Goal: Task Accomplishment & Management: Use online tool/utility

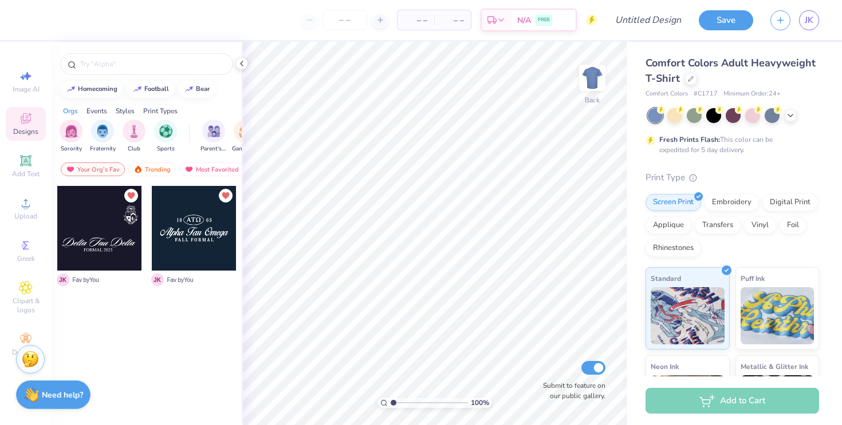
click at [26, 119] on icon at bounding box center [26, 119] width 14 height 14
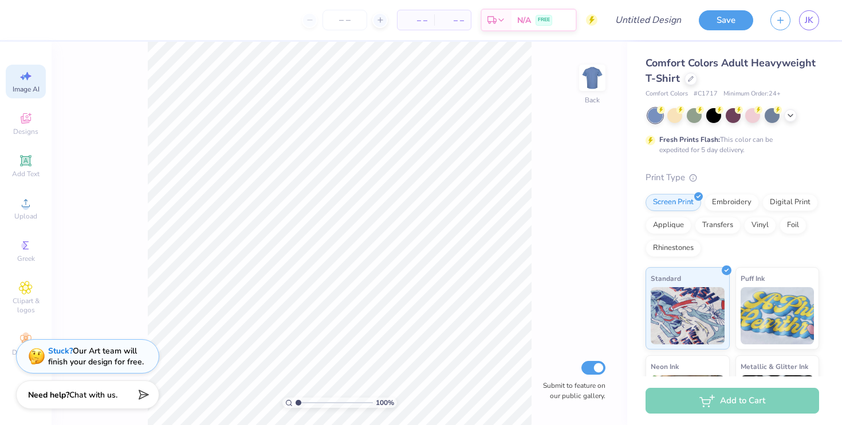
click at [34, 71] on div "Image AI" at bounding box center [26, 82] width 40 height 34
select select "4"
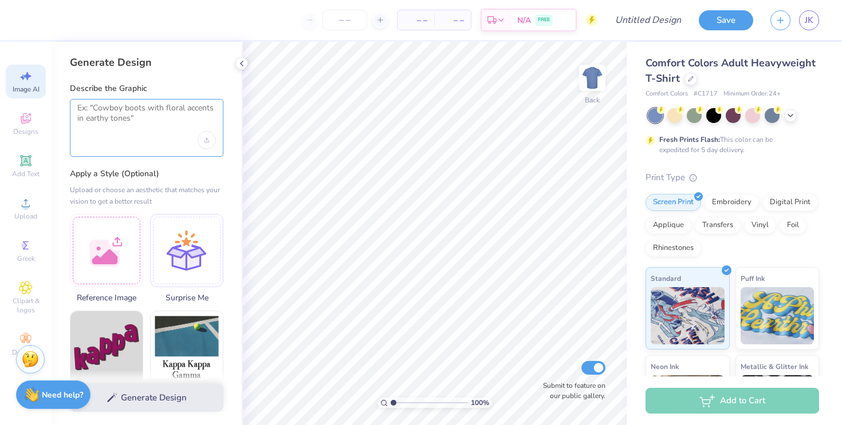
click at [112, 119] on textarea at bounding box center [146, 117] width 139 height 29
click at [161, 115] on textarea at bounding box center [146, 117] width 139 height 29
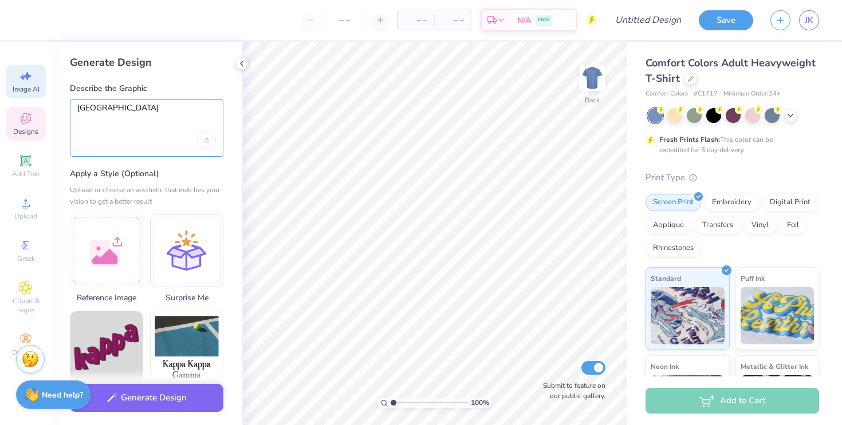
type textarea "[GEOGRAPHIC_DATA]"
click at [11, 122] on div "Designs" at bounding box center [26, 124] width 40 height 34
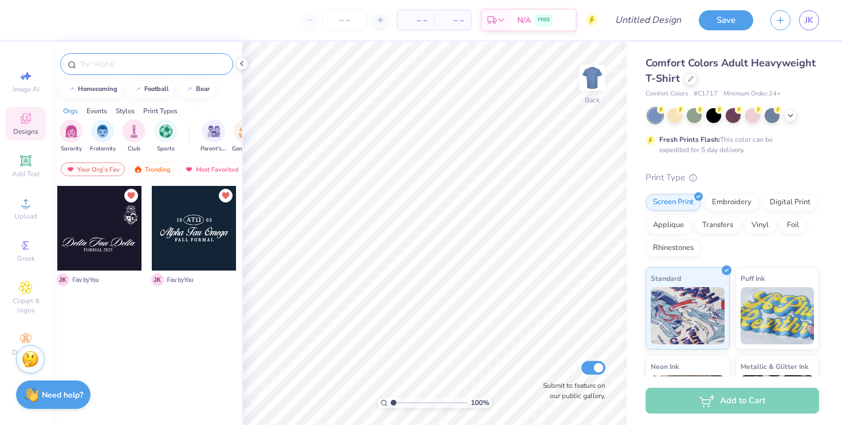
click at [147, 64] on input "text" at bounding box center [152, 63] width 147 height 11
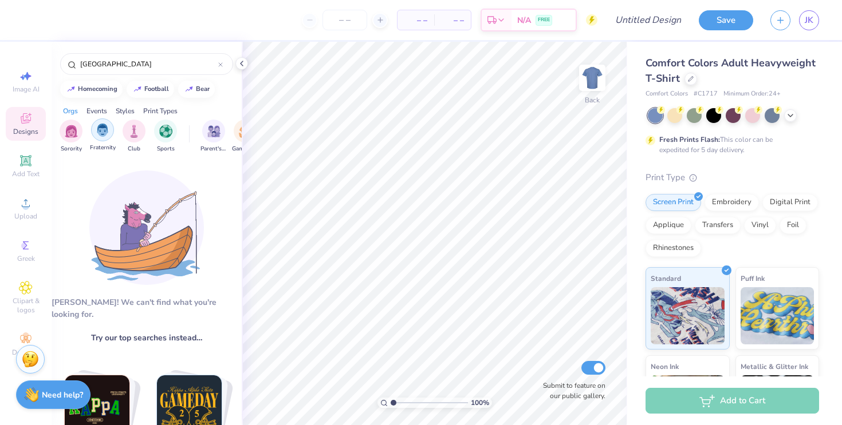
click at [103, 132] on img "filter for Fraternity" at bounding box center [102, 130] width 13 height 13
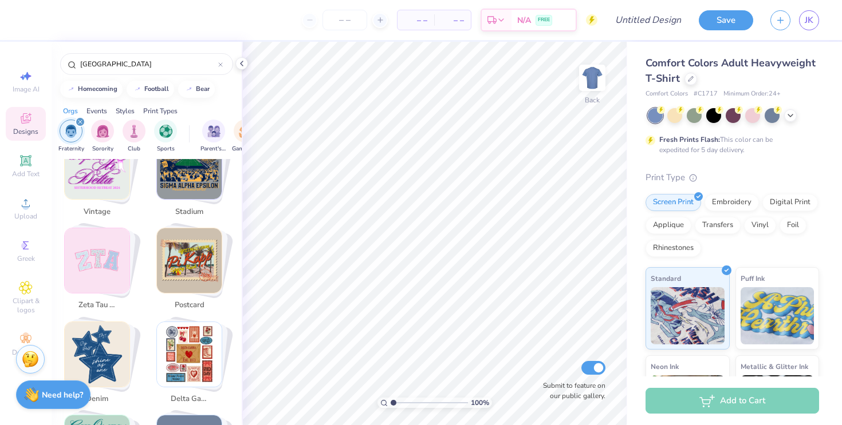
scroll to position [821, 0]
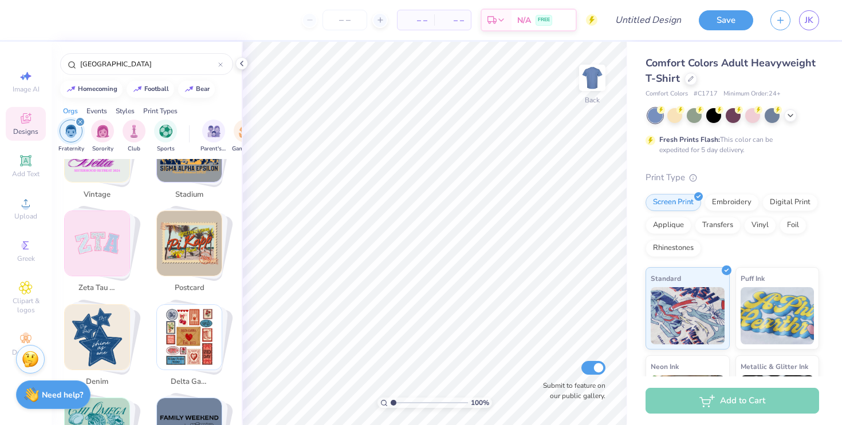
click at [201, 218] on img "Stack Card Button postcard" at bounding box center [189, 243] width 65 height 65
click at [200, 242] on img "Stack Card Button postcard" at bounding box center [189, 243] width 65 height 65
click at [189, 236] on img "Stack Card Button postcard" at bounding box center [189, 243] width 65 height 65
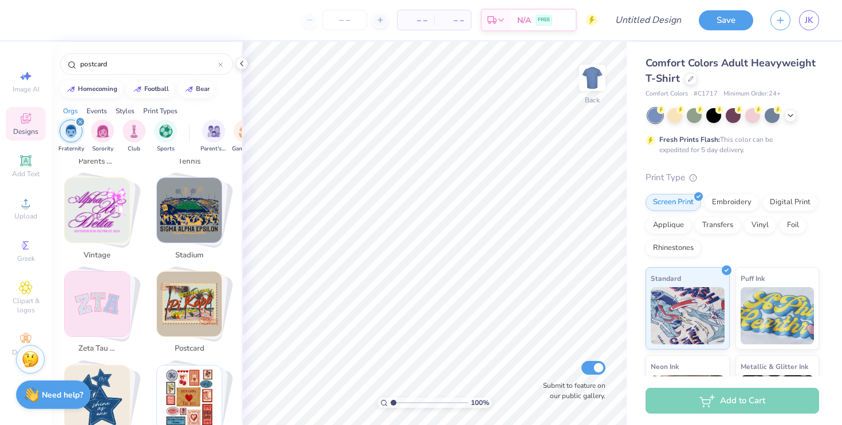
scroll to position [0, 0]
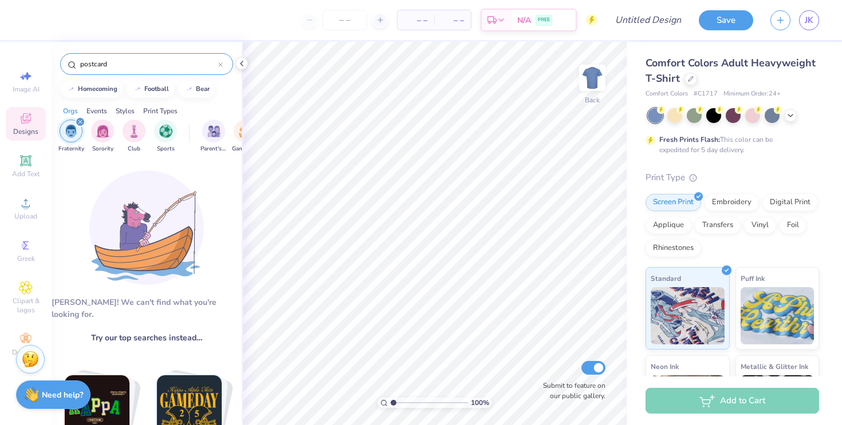
click at [148, 60] on input "postcard" at bounding box center [148, 63] width 139 height 11
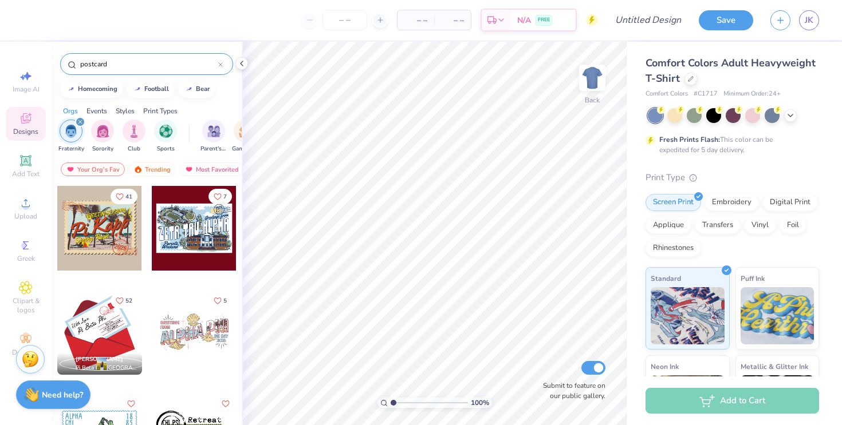
type input "postcard\"
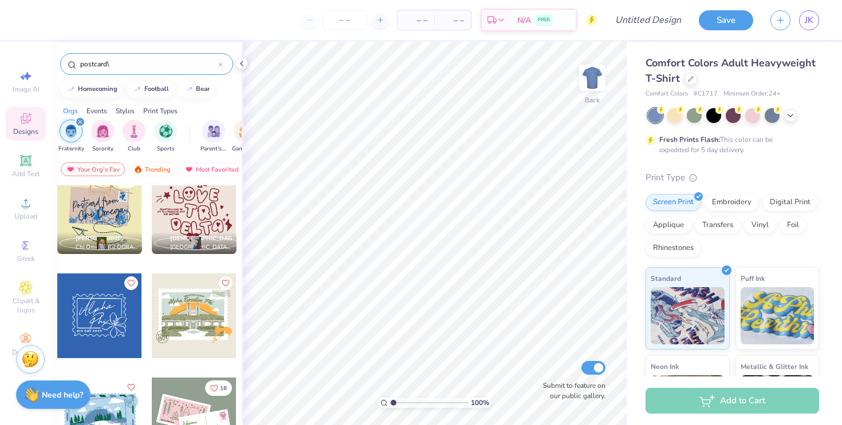
scroll to position [655, 0]
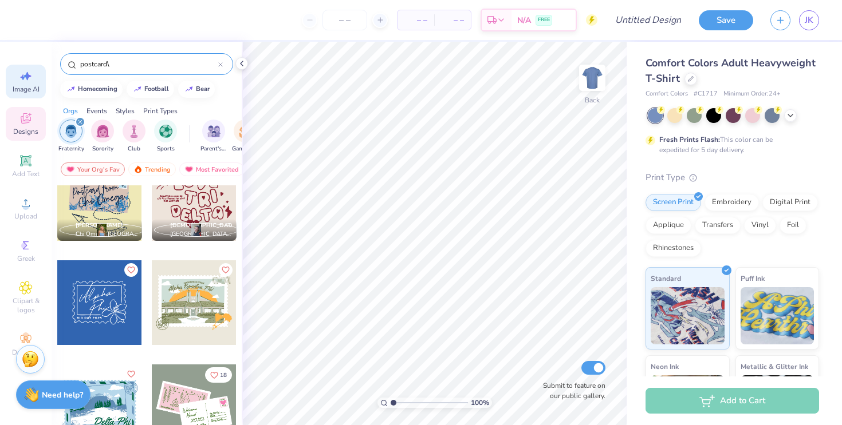
click at [29, 76] on icon at bounding box center [27, 76] width 8 height 9
select select "4"
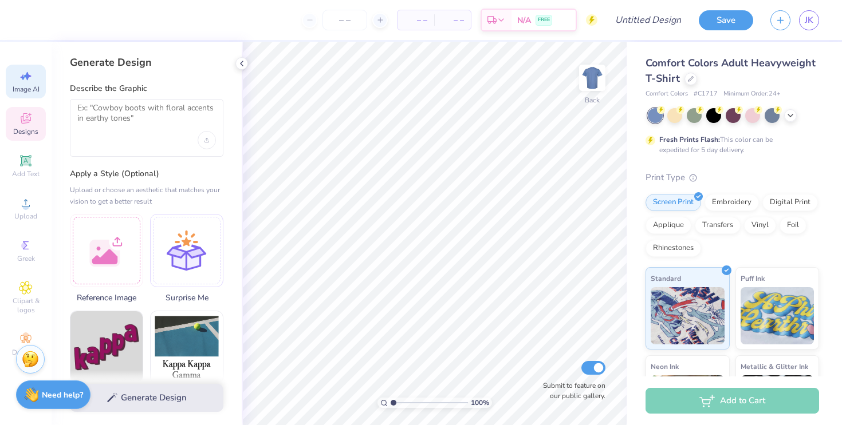
click at [22, 121] on icon at bounding box center [25, 119] width 9 height 7
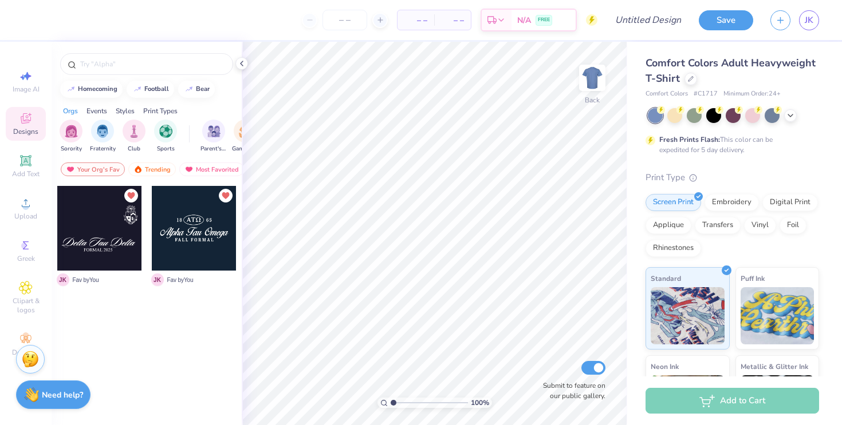
click at [22, 121] on icon at bounding box center [25, 119] width 9 height 7
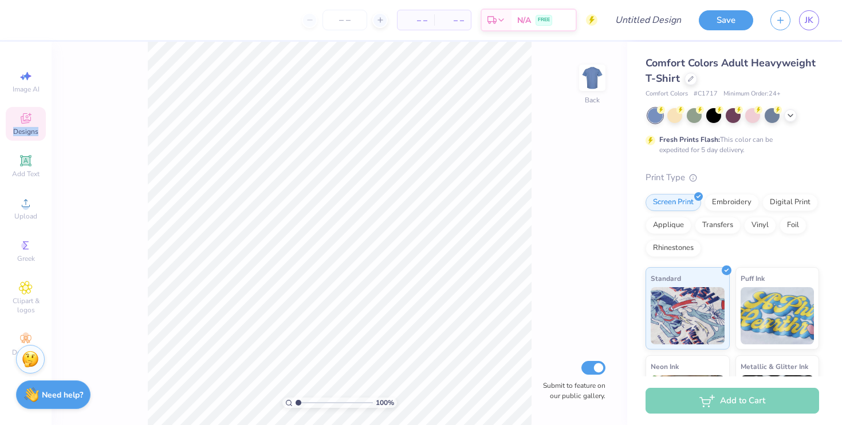
click at [22, 121] on icon at bounding box center [25, 119] width 9 height 7
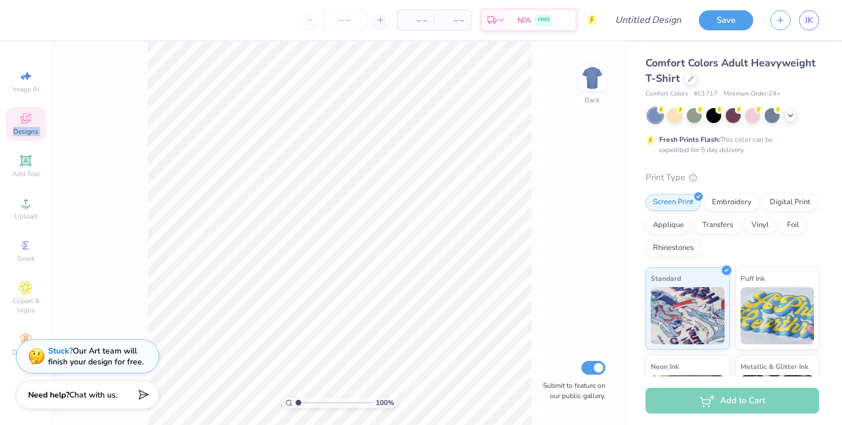
click at [26, 121] on icon at bounding box center [26, 118] width 10 height 10
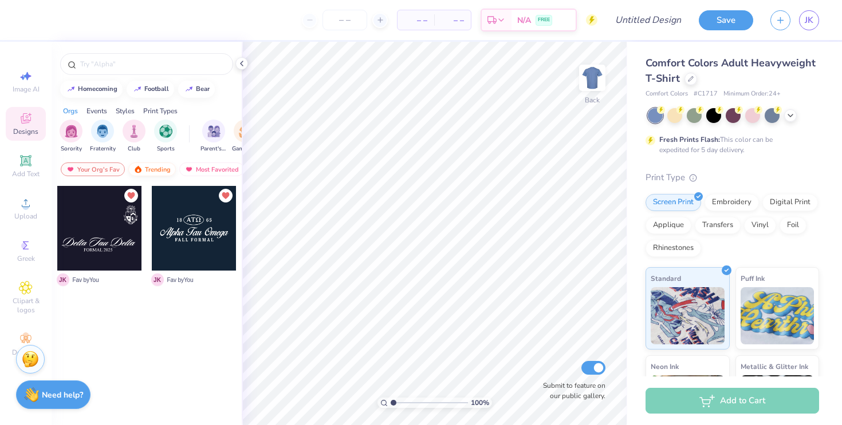
click at [153, 171] on div "Trending" at bounding box center [152, 170] width 48 height 14
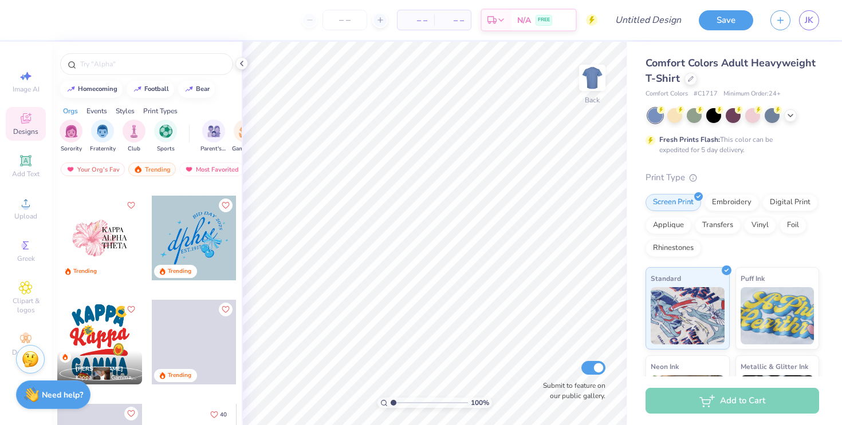
scroll to position [1682, 0]
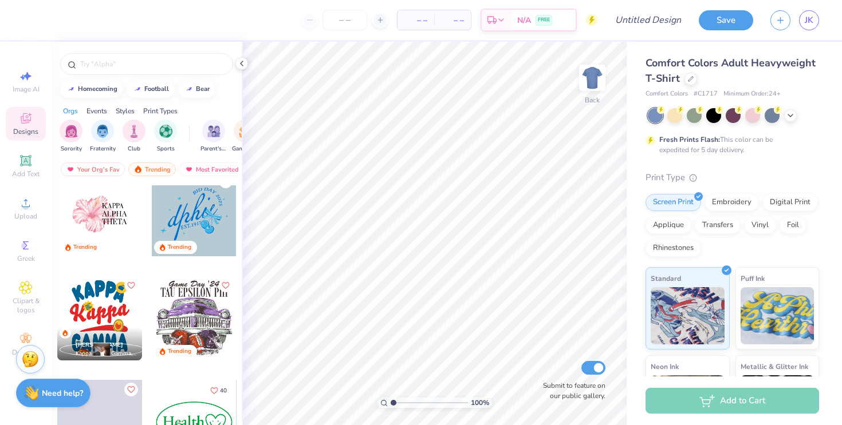
click at [66, 396] on strong "Need help?" at bounding box center [62, 393] width 41 height 11
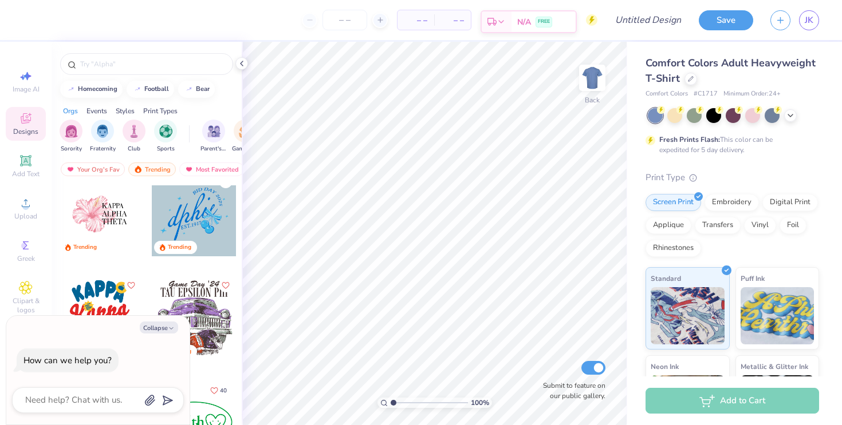
click at [497, 21] on icon at bounding box center [500, 21] width 9 height 9
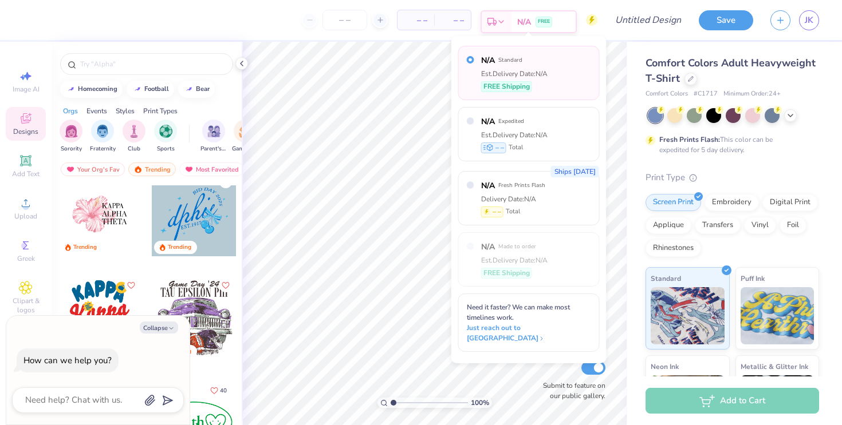
click at [497, 21] on icon at bounding box center [500, 21] width 9 height 9
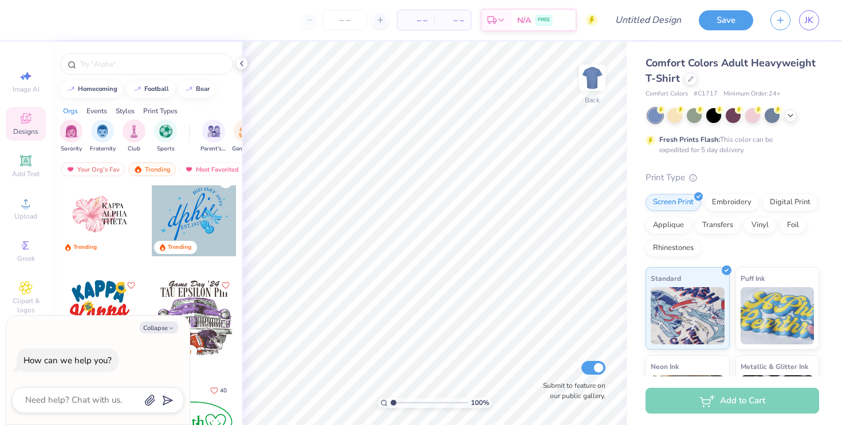
click at [191, 285] on div at bounding box center [194, 318] width 85 height 85
click at [161, 327] on button "Collapse" at bounding box center [159, 328] width 38 height 12
type textarea "x"
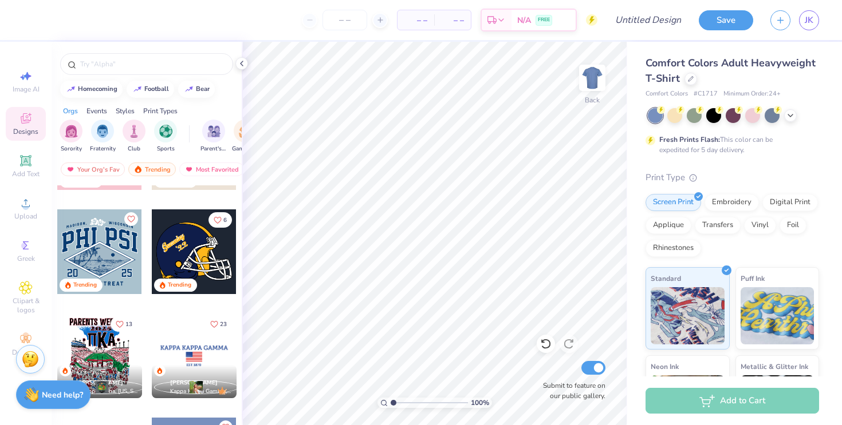
scroll to position [3944, 0]
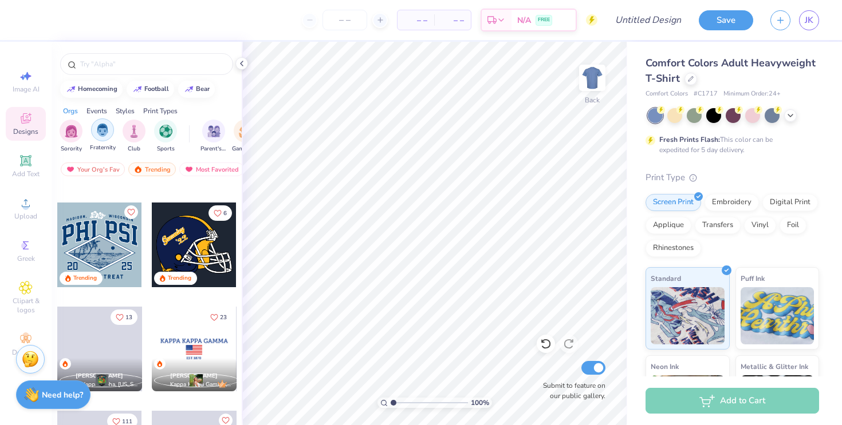
click at [107, 124] on img "filter for Fraternity" at bounding box center [102, 130] width 13 height 13
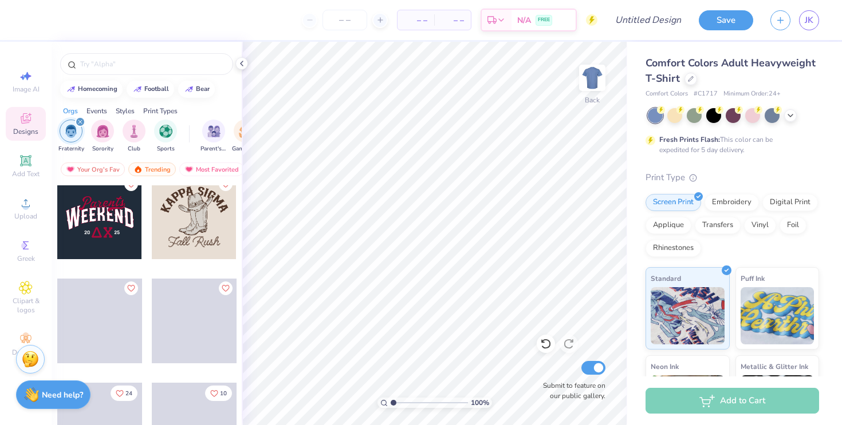
scroll to position [1263, 0]
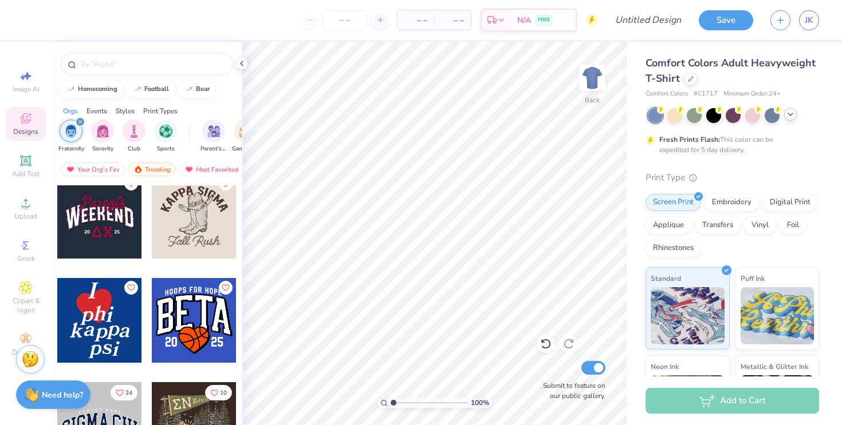
click at [793, 117] on icon at bounding box center [790, 114] width 9 height 9
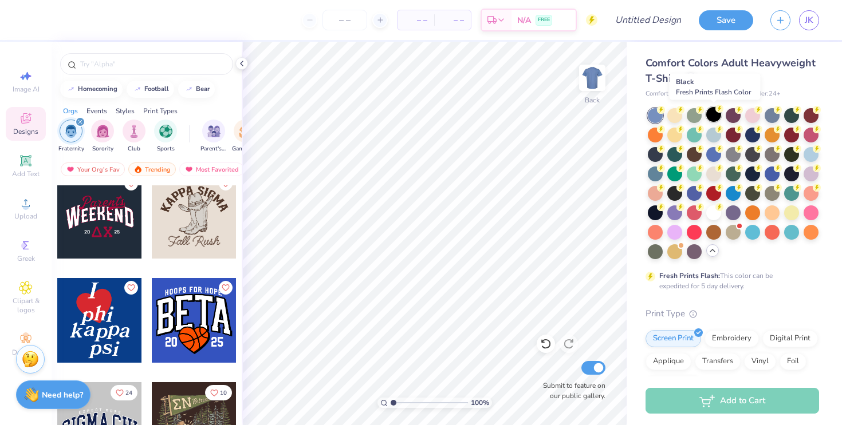
click at [713, 111] on div at bounding box center [713, 114] width 15 height 15
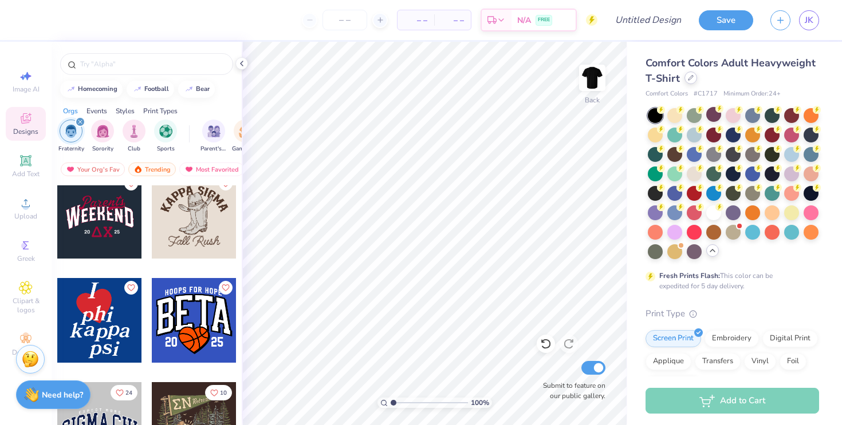
click at [691, 77] on icon at bounding box center [691, 78] width 6 height 6
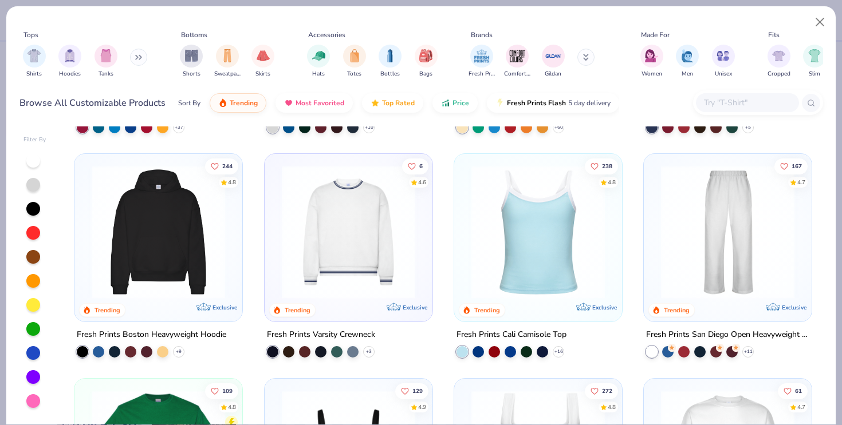
scroll to position [218, 0]
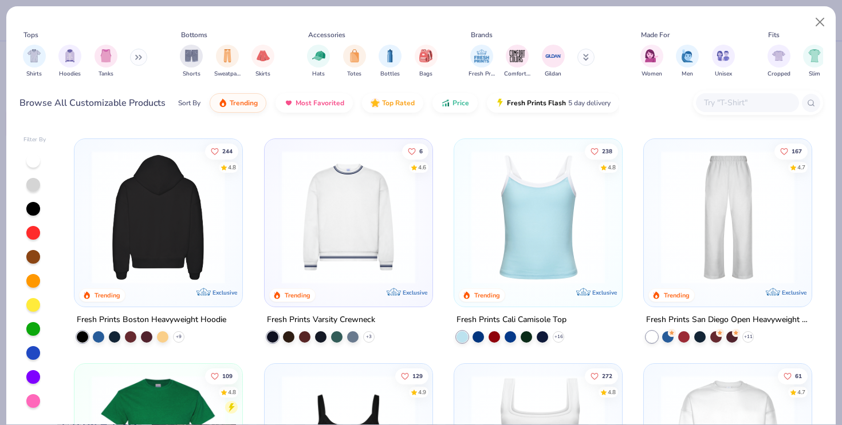
click at [86, 251] on img at bounding box center [13, 217] width 145 height 133
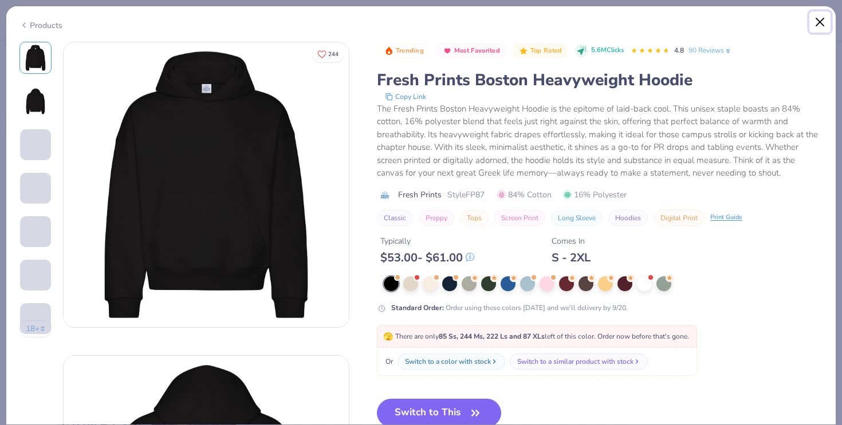
click at [824, 21] on button "Close" at bounding box center [820, 22] width 22 height 22
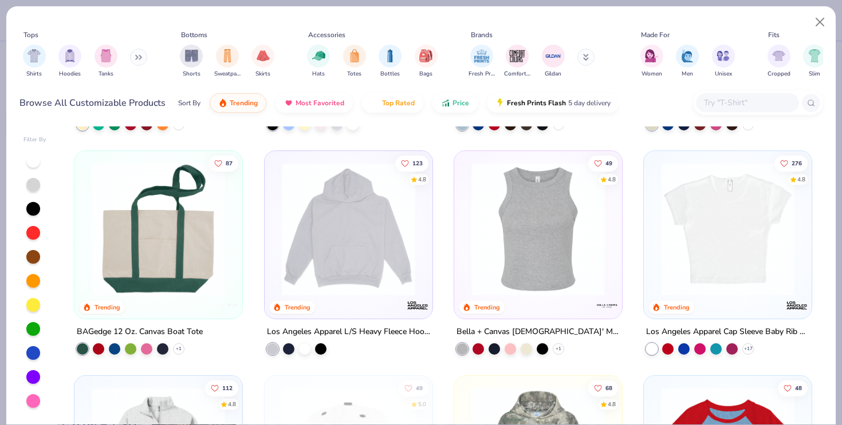
scroll to position [1137, 0]
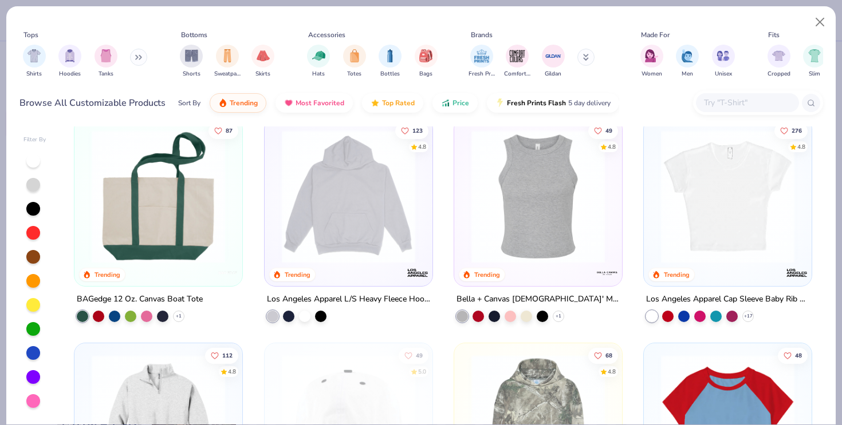
click at [371, 249] on img at bounding box center [348, 196] width 145 height 133
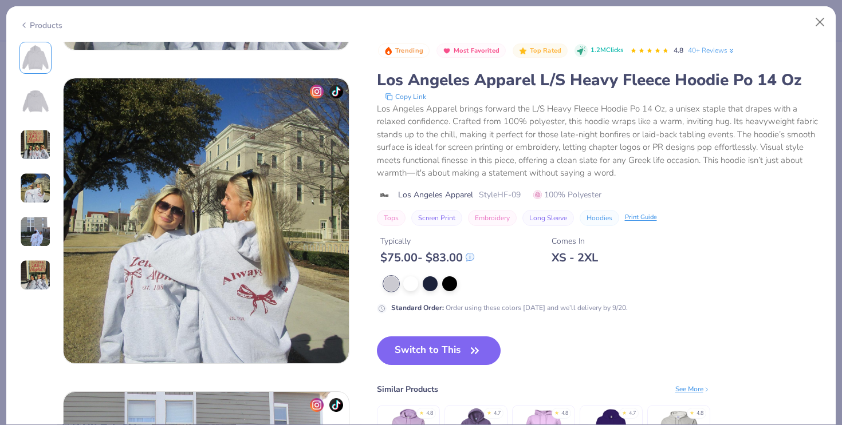
scroll to position [898, 0]
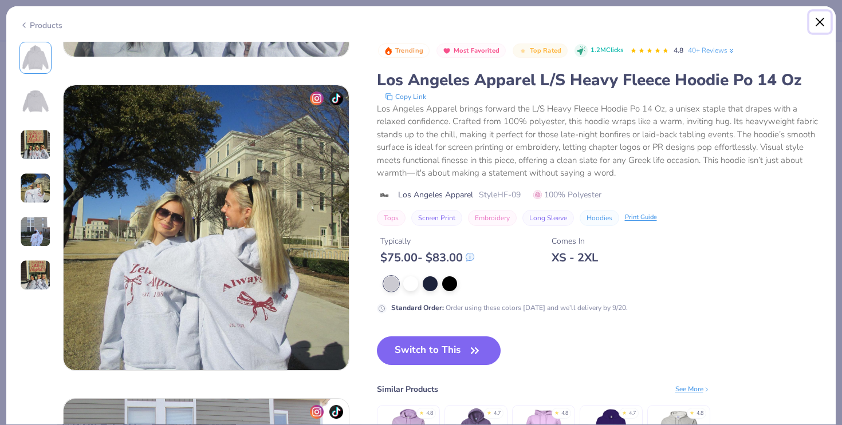
click at [824, 25] on button "Close" at bounding box center [820, 22] width 22 height 22
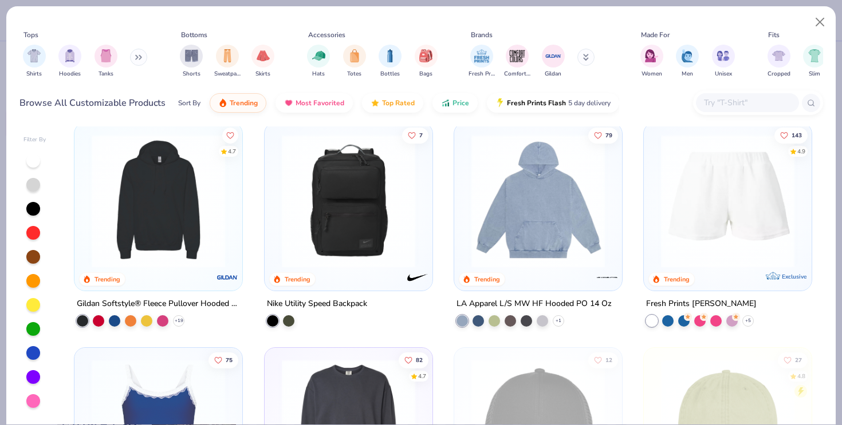
scroll to position [2039, 0]
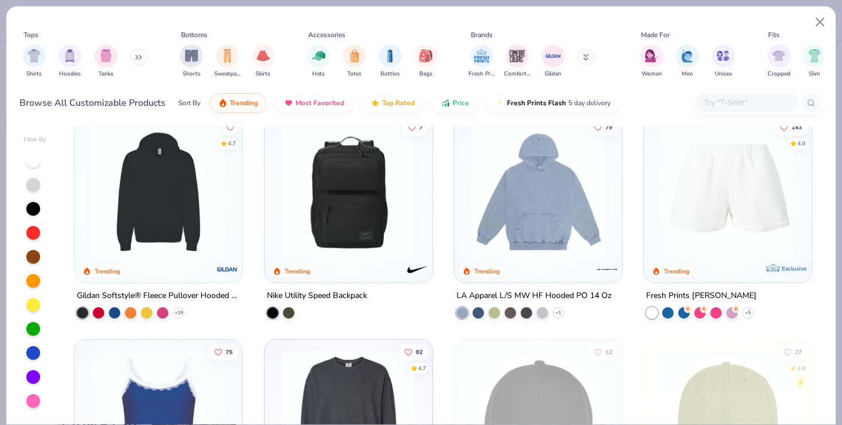
click at [496, 195] on img at bounding box center [538, 193] width 145 height 133
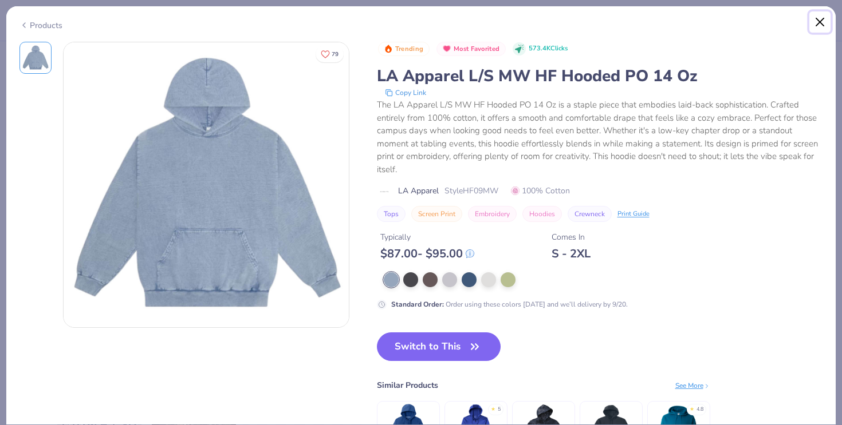
click at [814, 21] on button "Close" at bounding box center [820, 22] width 22 height 22
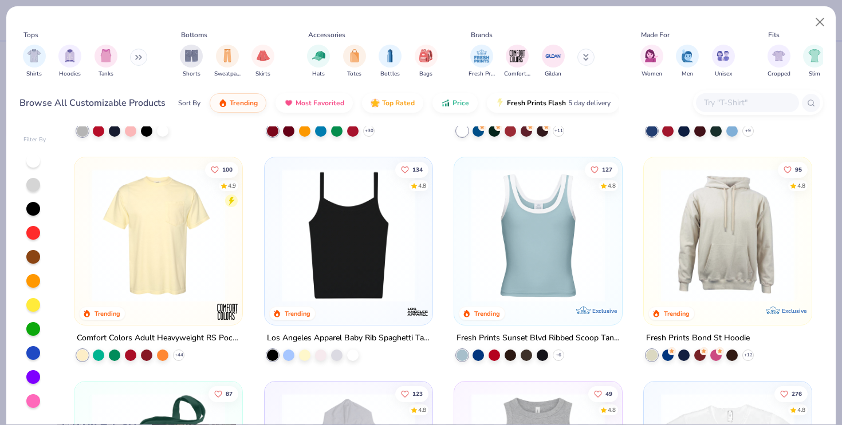
scroll to position [876, 0]
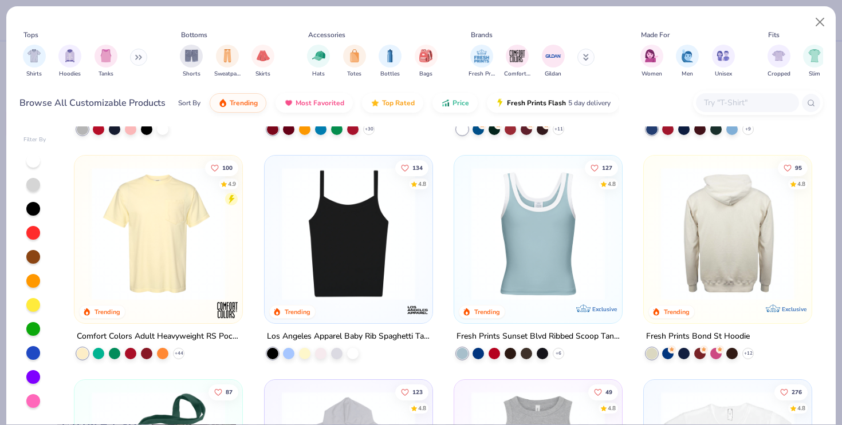
click at [726, 243] on img at bounding box center [727, 233] width 145 height 133
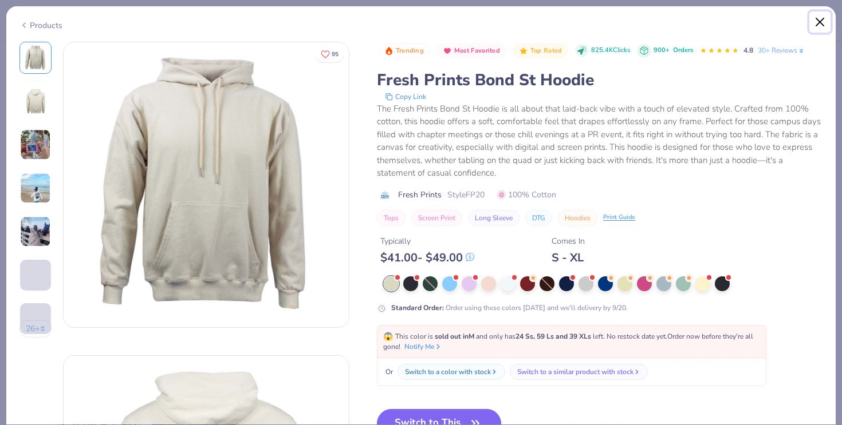
click at [818, 19] on button "Close" at bounding box center [820, 22] width 22 height 22
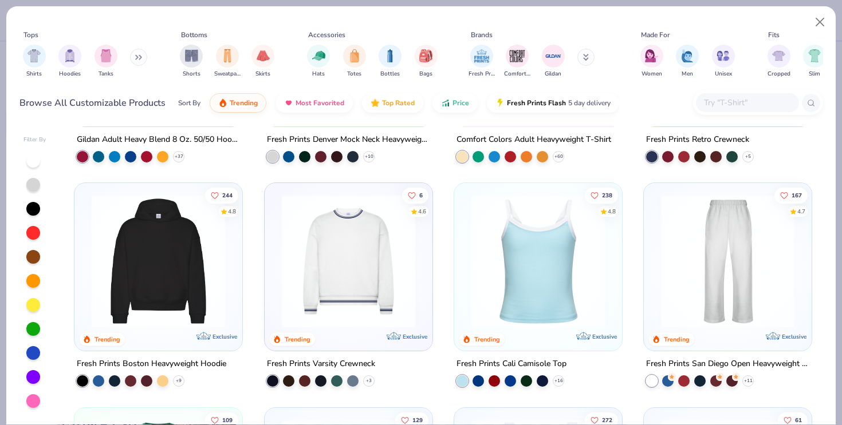
scroll to position [160, 0]
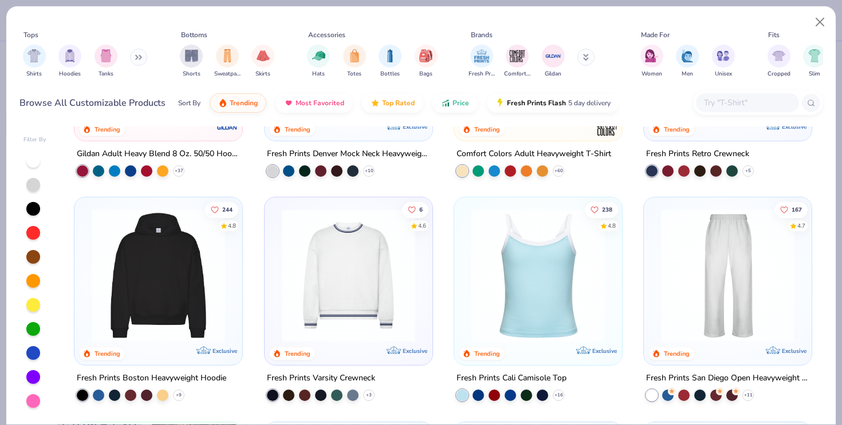
click at [179, 281] on img at bounding box center [158, 275] width 145 height 133
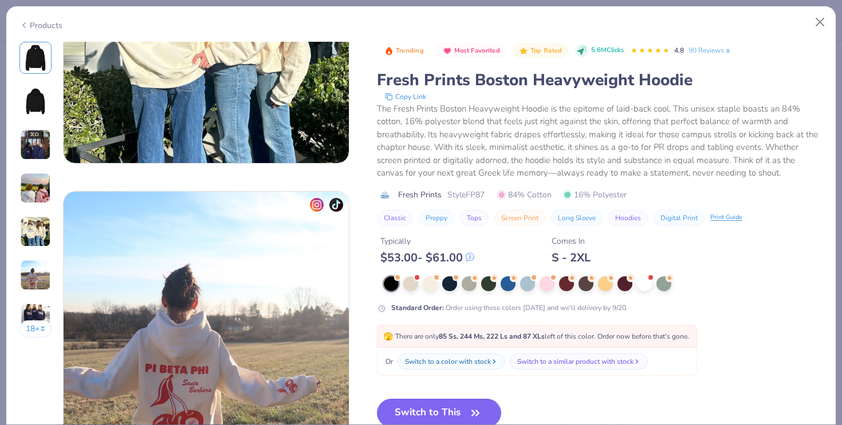
scroll to position [1367, 0]
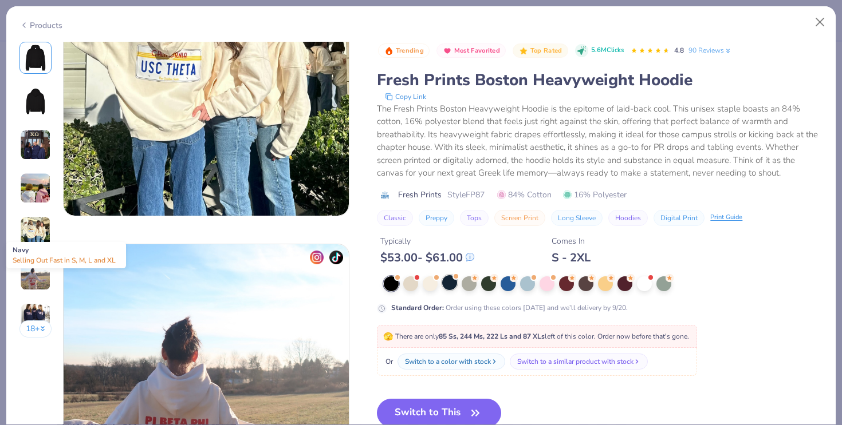
click at [450, 281] on div at bounding box center [449, 282] width 15 height 15
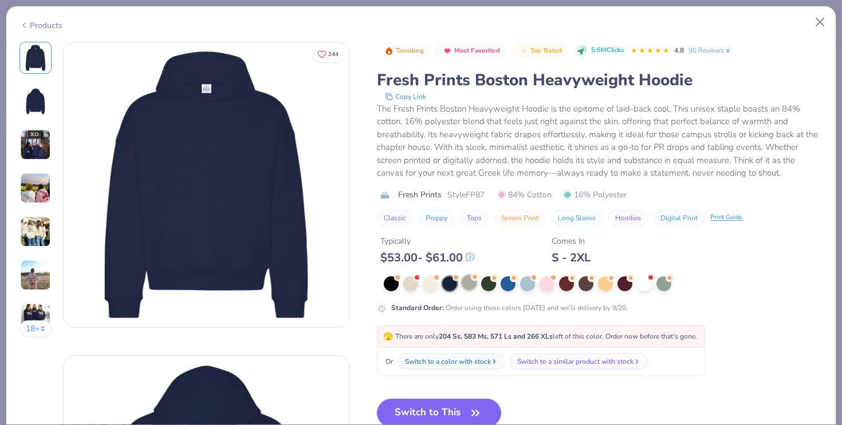
click at [466, 282] on div at bounding box center [469, 282] width 15 height 15
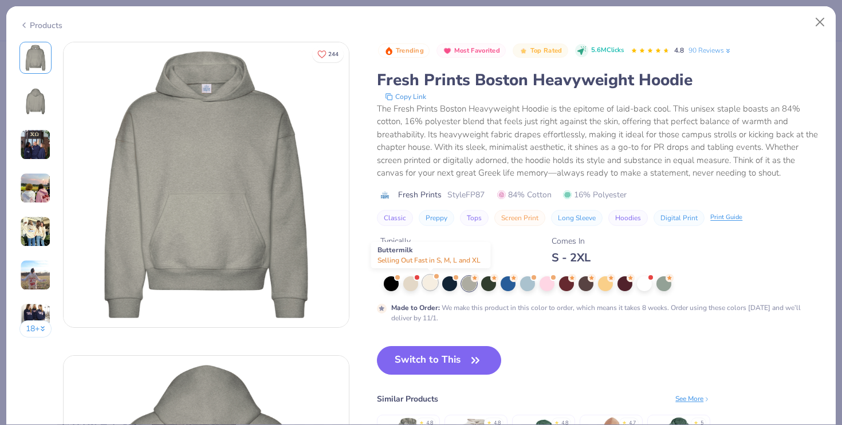
click at [429, 288] on div at bounding box center [430, 282] width 15 height 15
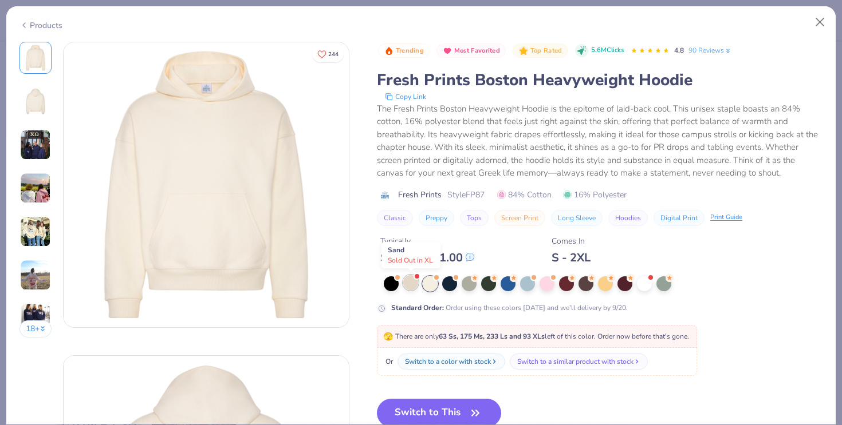
click at [411, 286] on div at bounding box center [410, 282] width 15 height 15
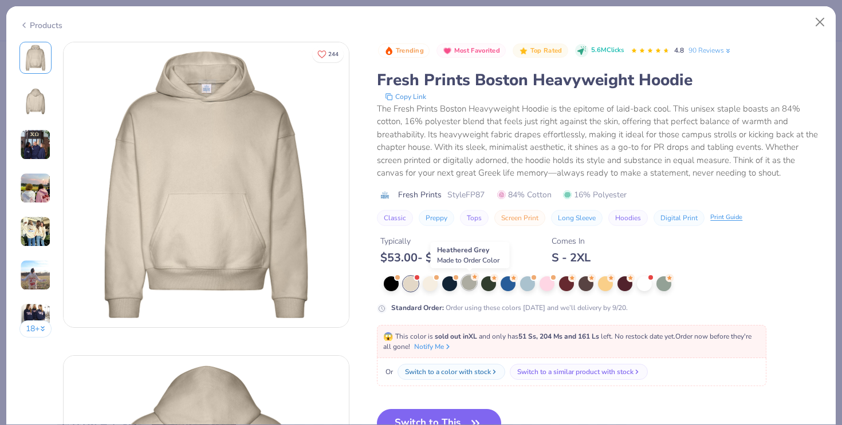
click at [471, 285] on div at bounding box center [469, 282] width 15 height 15
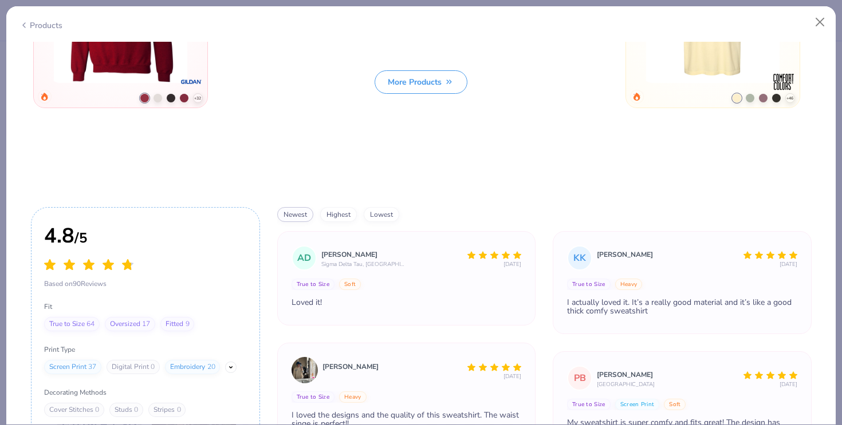
scroll to position [4074, 0]
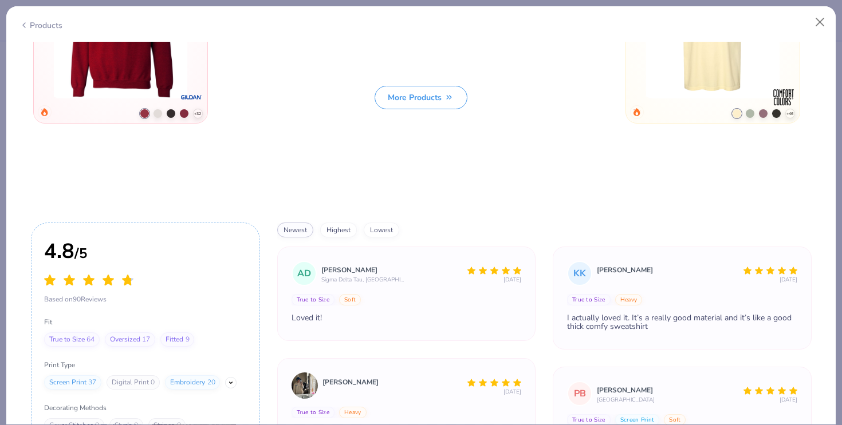
click at [432, 97] on button "More Products" at bounding box center [421, 97] width 93 height 23
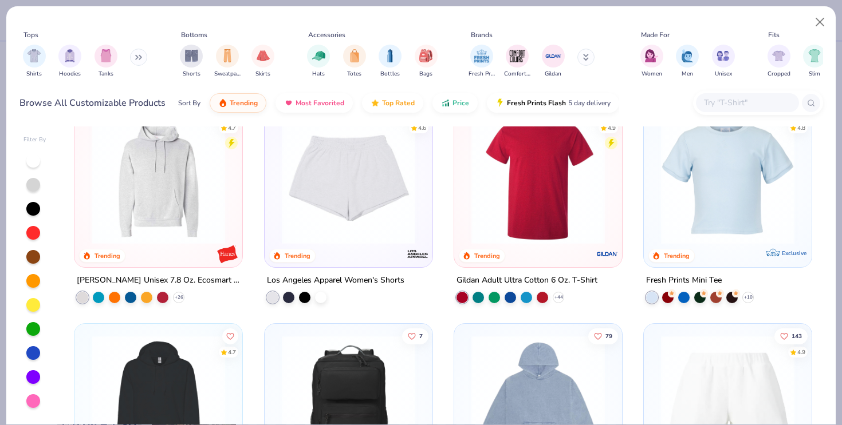
scroll to position [1831, 0]
click at [147, 234] on img at bounding box center [158, 177] width 145 height 133
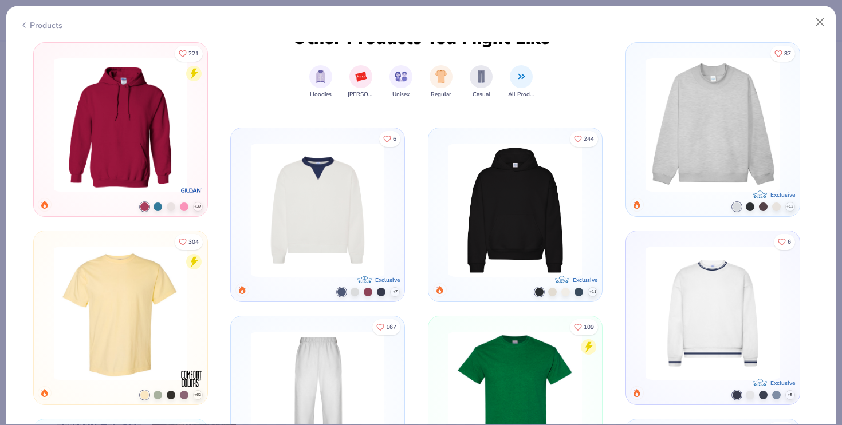
scroll to position [2267, 0]
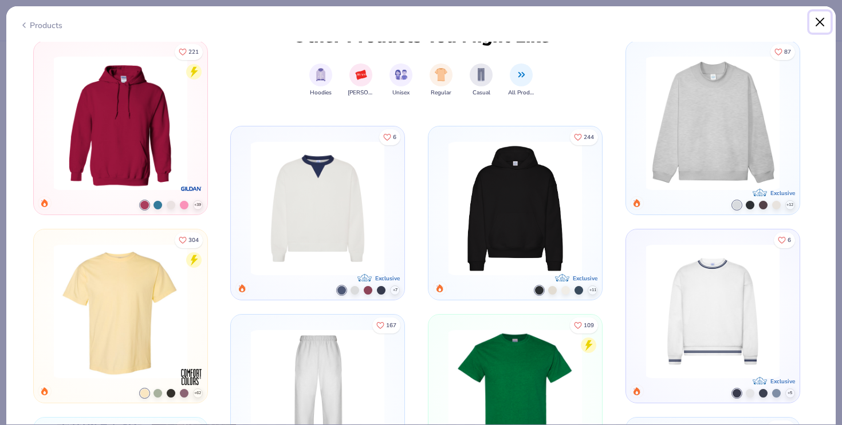
click at [816, 26] on button "Close" at bounding box center [820, 22] width 22 height 22
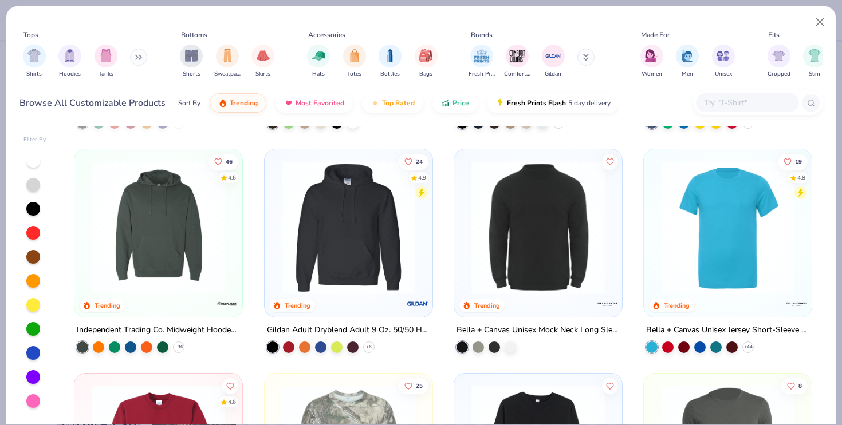
scroll to position [3574, 0]
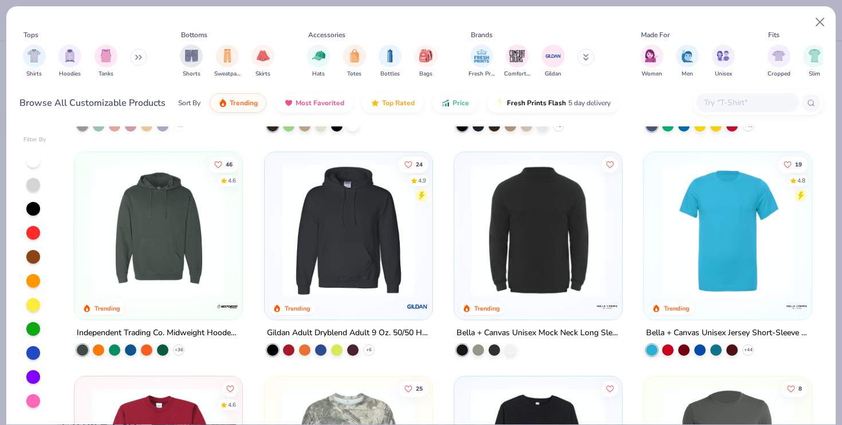
click at [359, 272] on img at bounding box center [348, 230] width 145 height 133
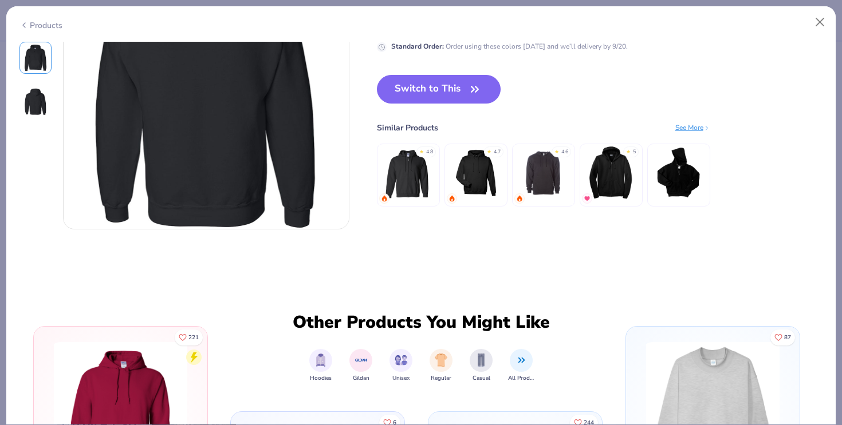
scroll to position [394, 0]
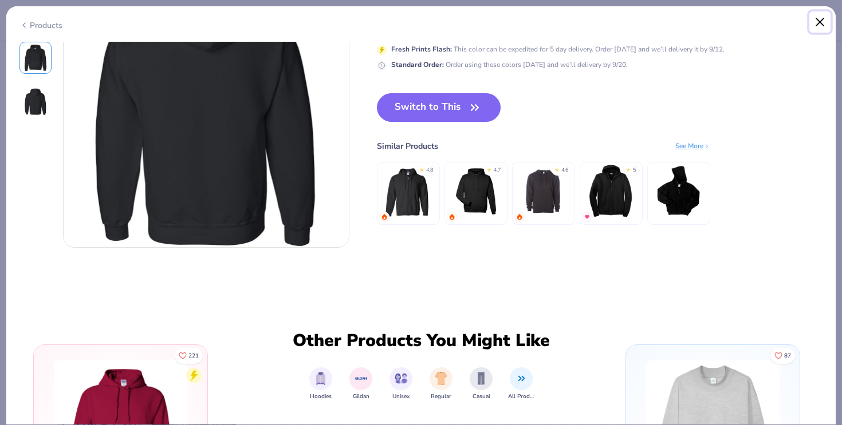
click at [817, 19] on button "Close" at bounding box center [820, 22] width 22 height 22
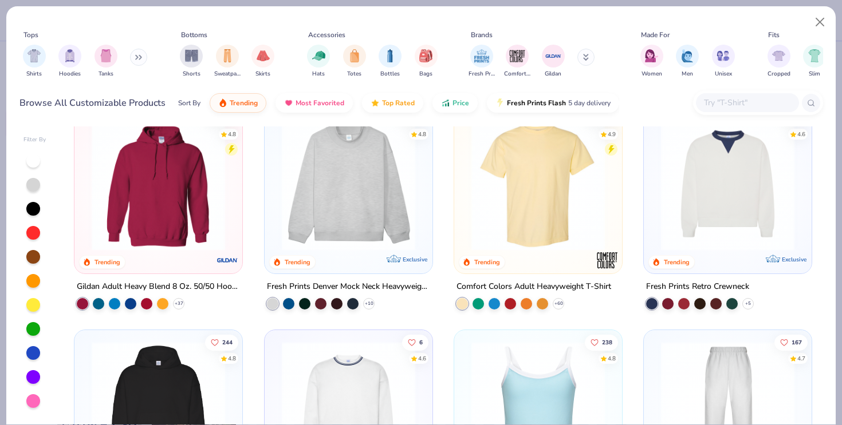
scroll to position [26, 0]
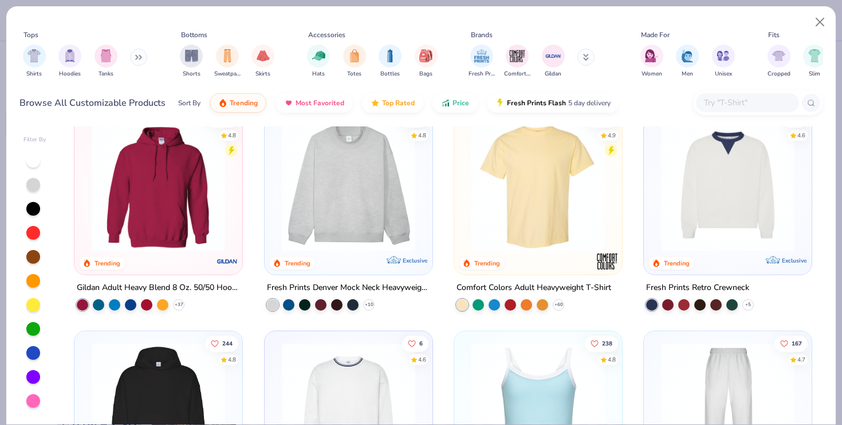
click at [338, 215] on img at bounding box center [348, 185] width 145 height 133
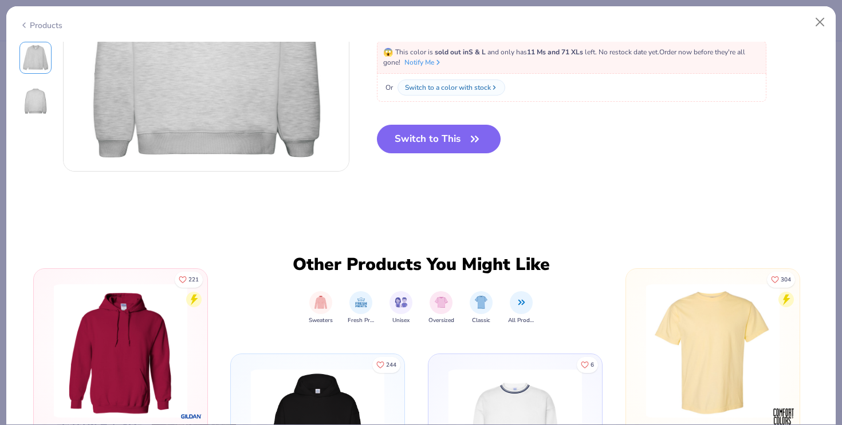
scroll to position [392, 0]
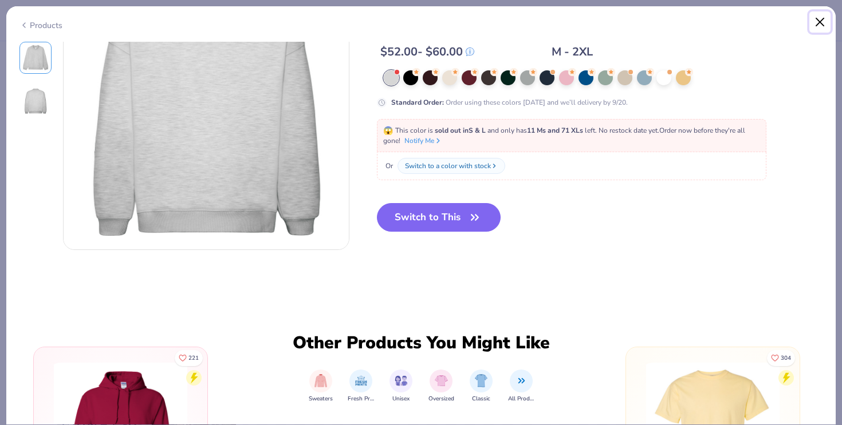
click at [822, 22] on button "Close" at bounding box center [820, 22] width 22 height 22
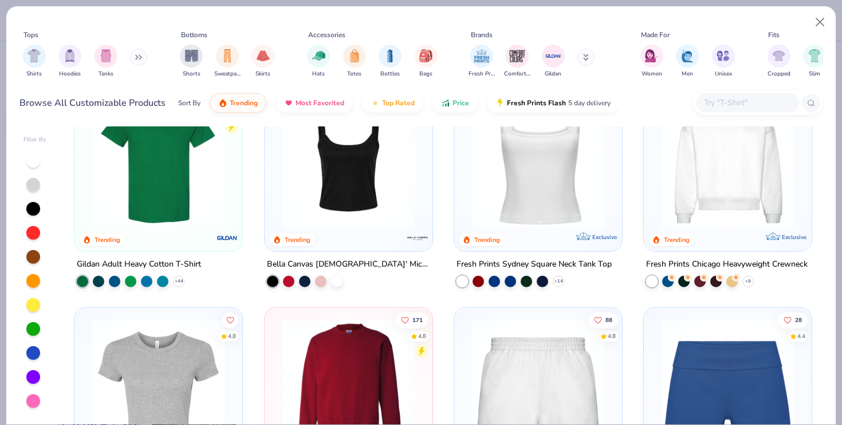
scroll to position [499, 0]
click at [680, 204] on img at bounding box center [727, 160] width 145 height 133
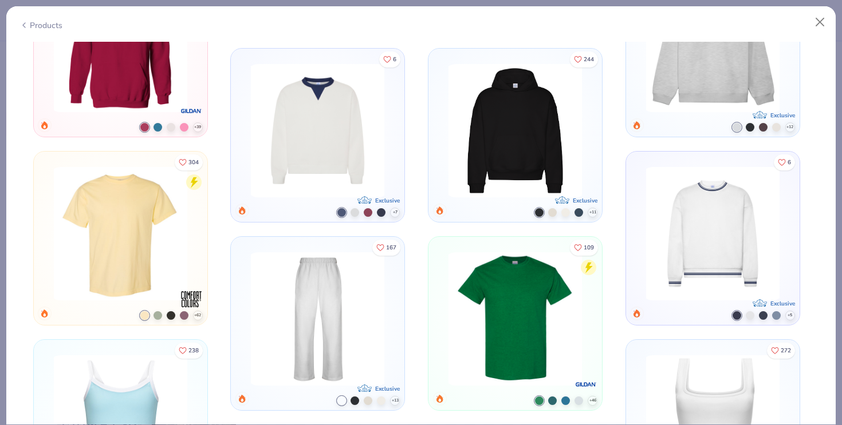
scroll to position [776, 0]
click at [825, 18] on button "Close" at bounding box center [820, 22] width 22 height 22
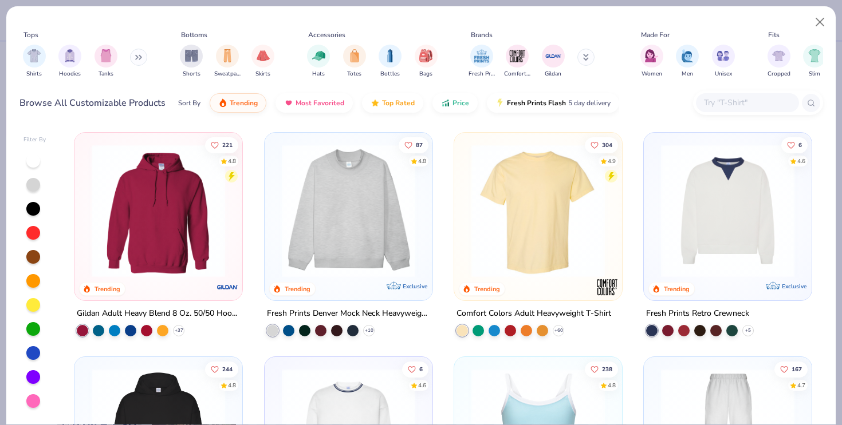
click at [196, 227] on img at bounding box center [158, 210] width 145 height 133
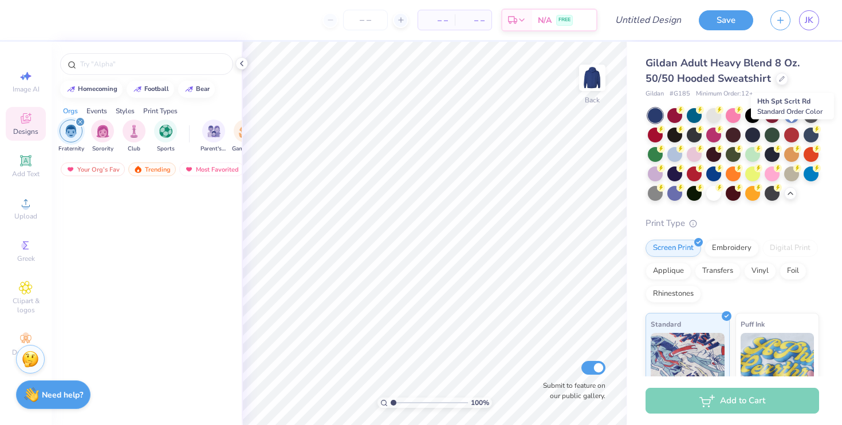
click at [789, 135] on div at bounding box center [791, 135] width 15 height 15
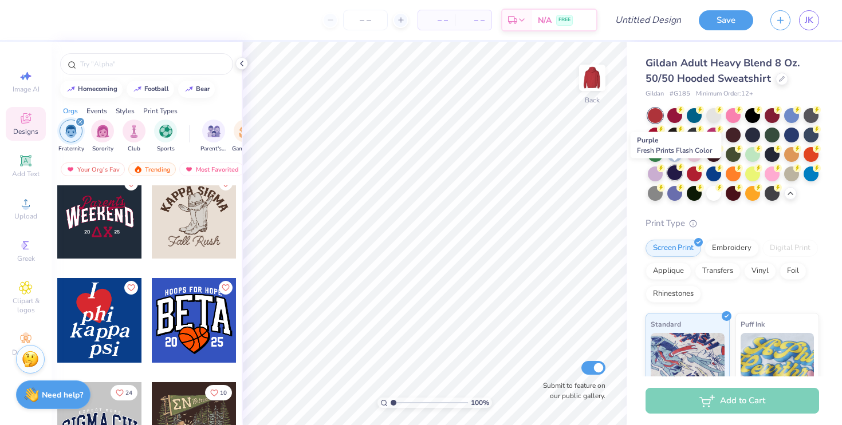
click at [675, 173] on div at bounding box center [674, 172] width 15 height 15
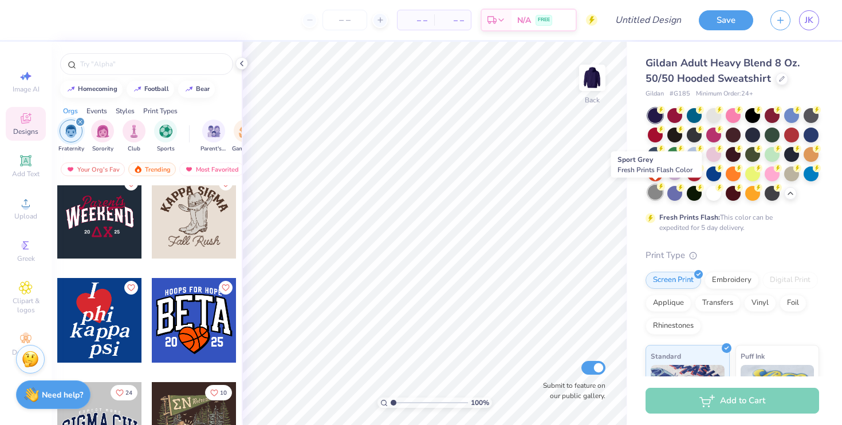
click at [657, 192] on div at bounding box center [655, 192] width 15 height 15
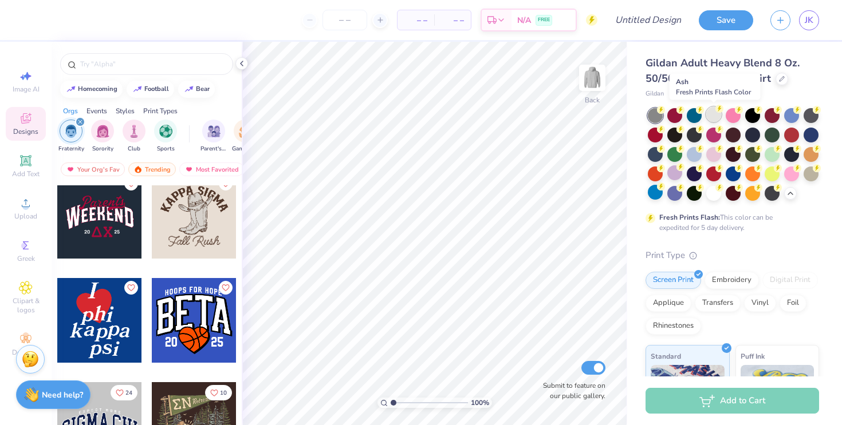
click at [716, 115] on div at bounding box center [713, 114] width 15 height 15
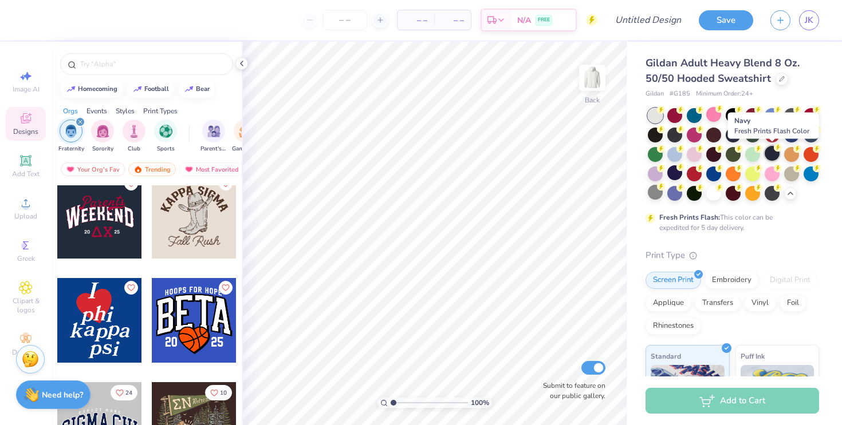
click at [776, 153] on div at bounding box center [771, 153] width 15 height 15
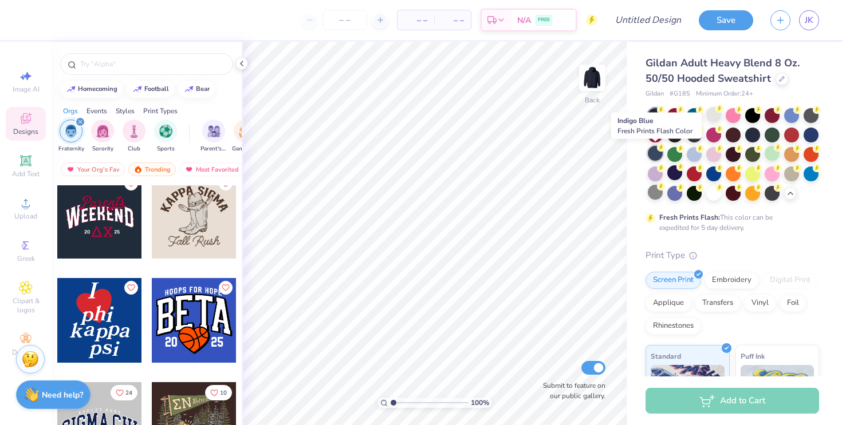
click at [660, 153] on div at bounding box center [655, 153] width 15 height 15
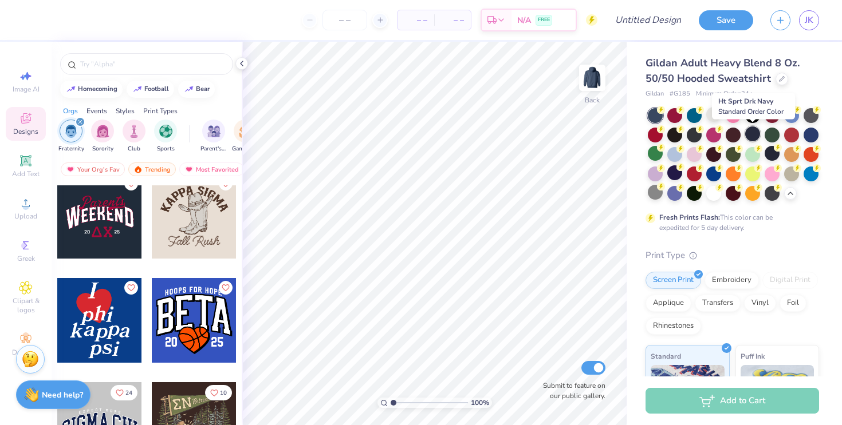
click at [748, 136] on div at bounding box center [752, 134] width 15 height 15
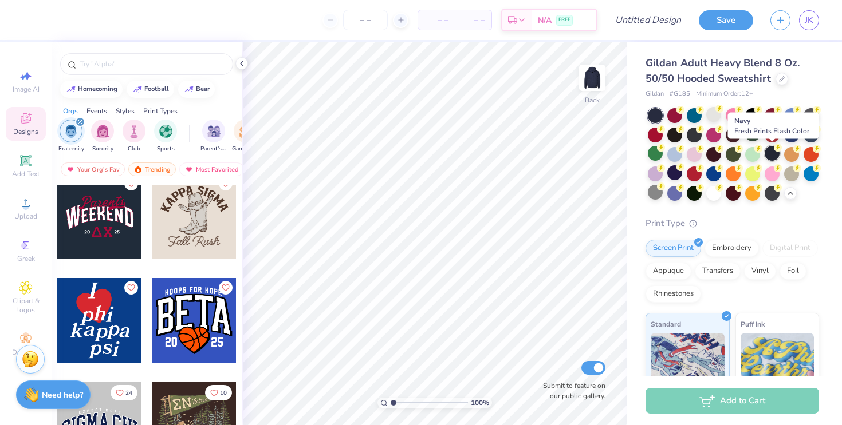
click at [771, 154] on div at bounding box center [771, 153] width 15 height 15
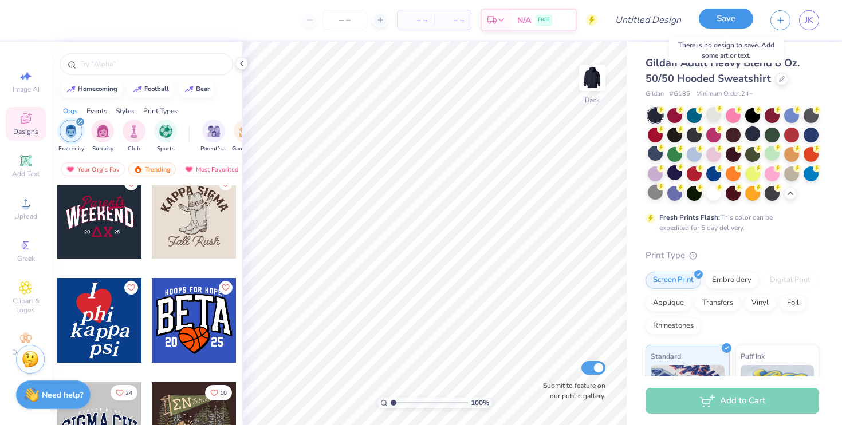
click at [724, 21] on button "Save" at bounding box center [726, 19] width 54 height 20
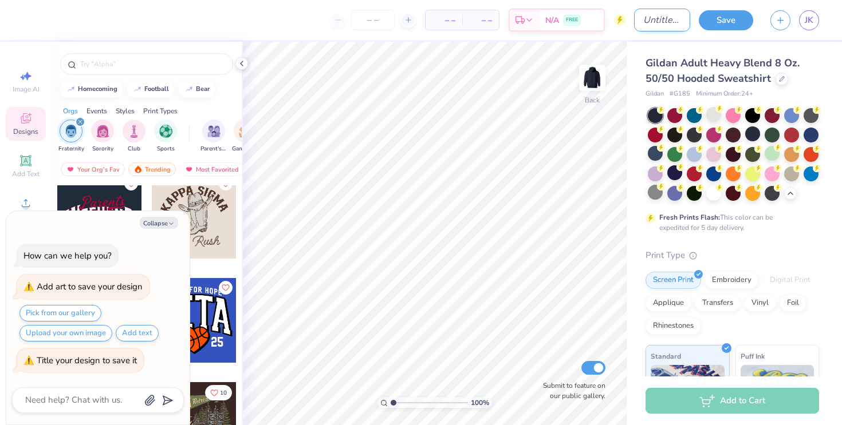
type textarea "x"
click at [636, 22] on input "Design Title" at bounding box center [662, 20] width 56 height 23
type input "r"
type textarea "x"
type input "ri"
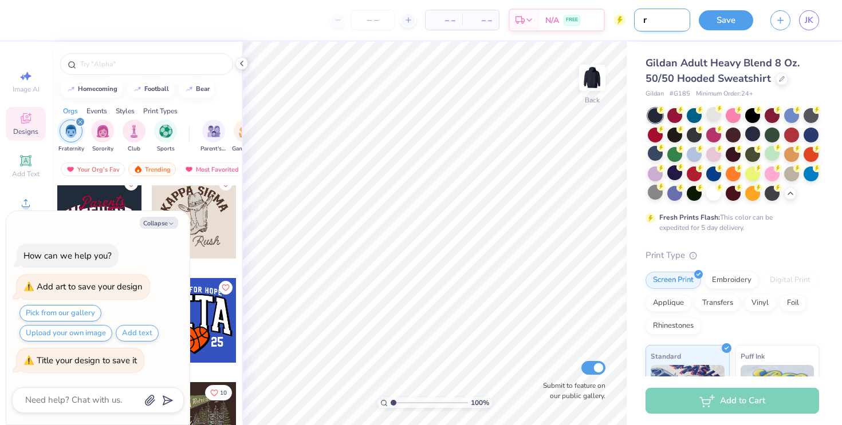
type textarea "x"
type input "rit"
type textarea "x"
type input "rita"
type textarea "x"
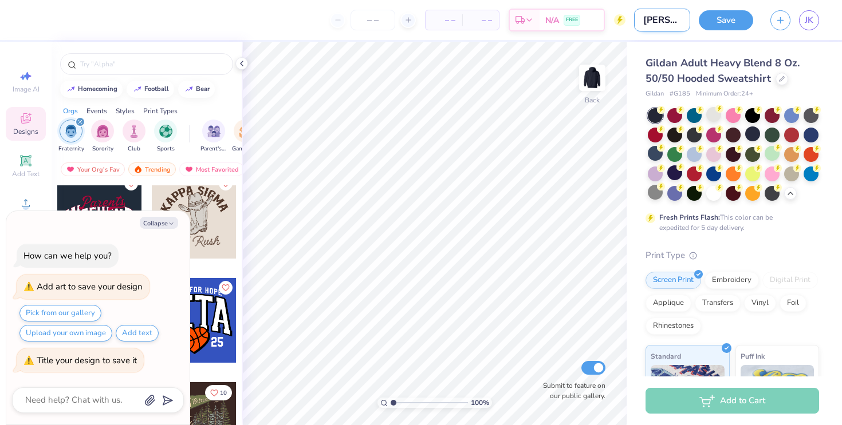
type input "rita"
type textarea "x"
type input "rita 9"
type textarea "x"
type input "rita 91"
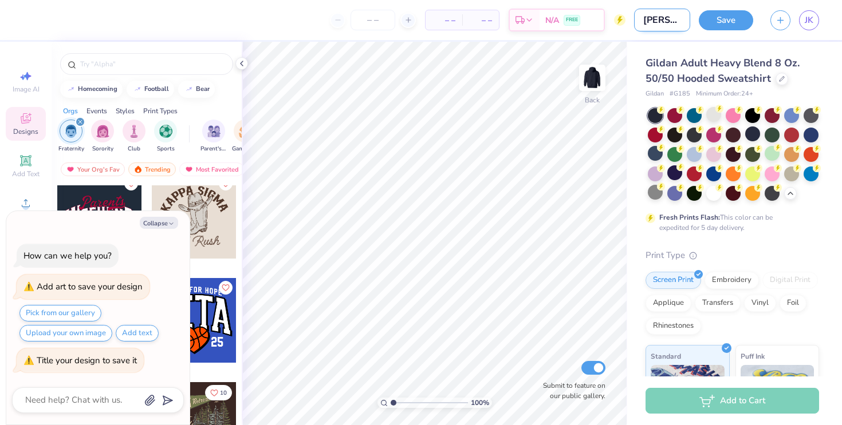
type textarea "x"
type input "rita 910"
type textarea "x"
type input "rita 91"
type textarea "x"
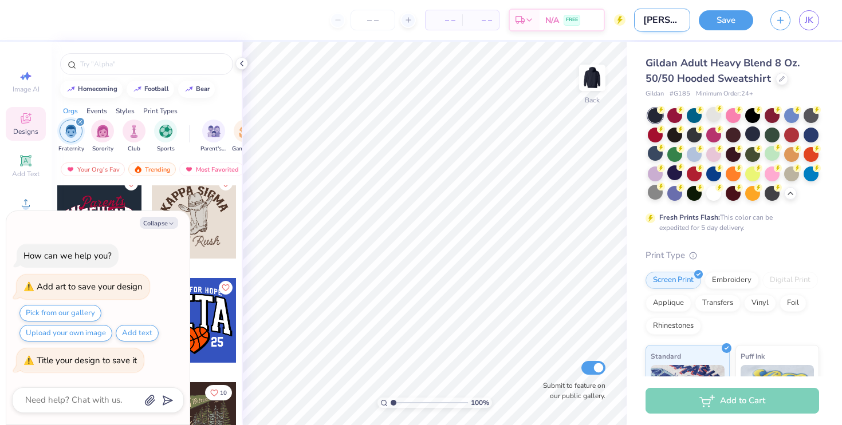
type input "rita 9"
type textarea "x"
type input "rita"
type textarea "x"
type input "rita"
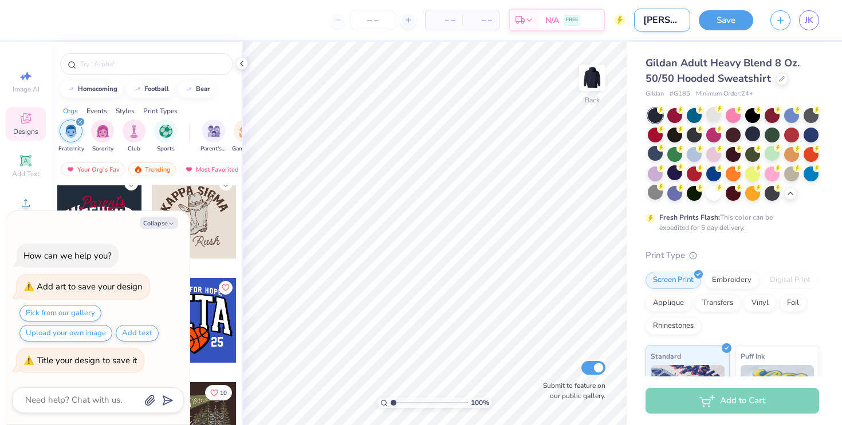
type textarea "x"
type input "rit"
type textarea "x"
type input "ri"
type textarea "x"
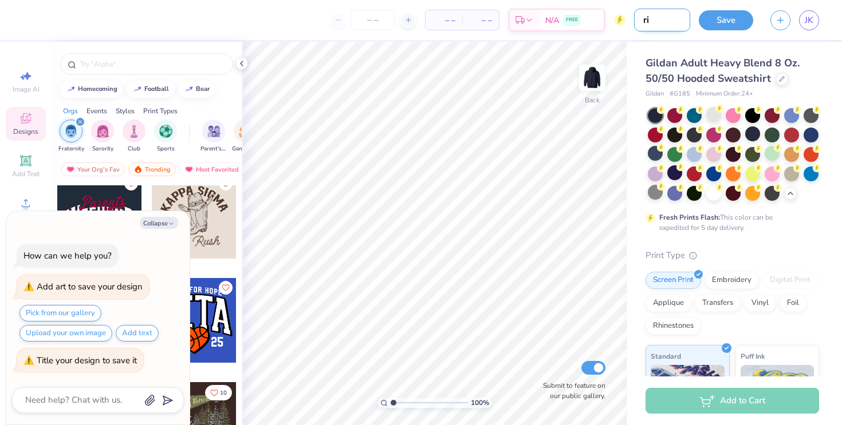
type input "r"
type textarea "x"
type input "r"
type textarea "x"
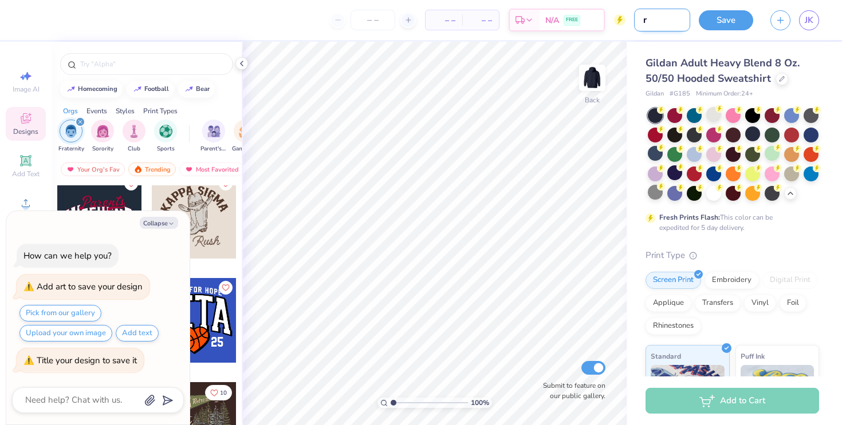
type input "ri"
type textarea "x"
type input "rit"
type textarea "x"
type input "rita"
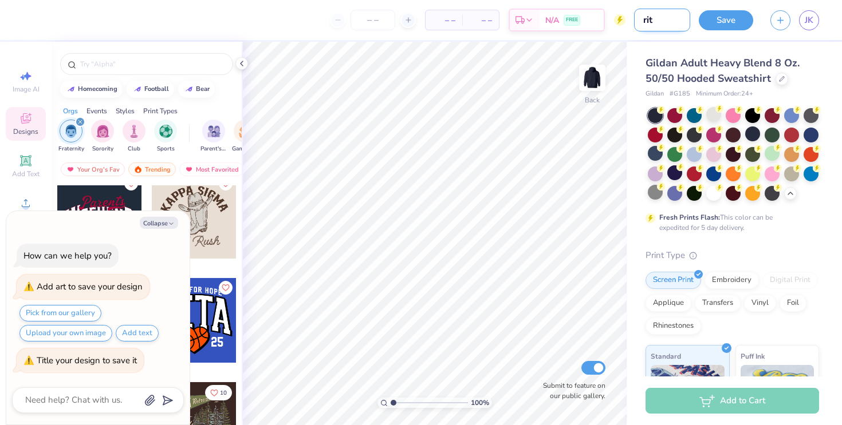
type textarea "x"
type input "rita"
click at [716, 22] on button "Save" at bounding box center [726, 19] width 54 height 20
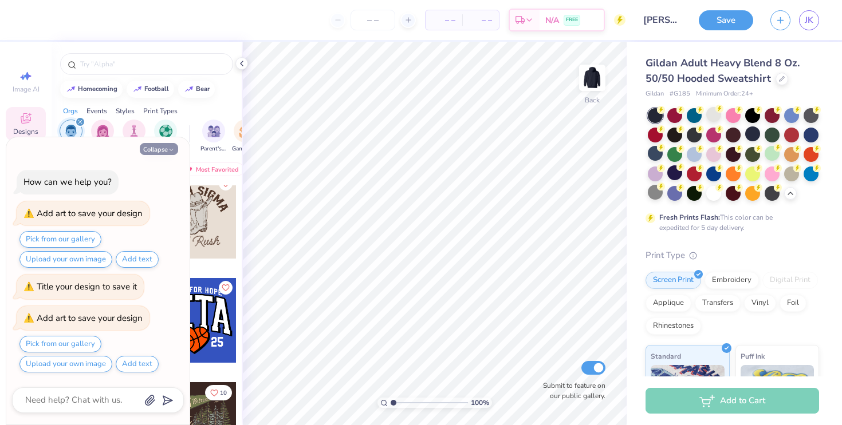
click at [157, 148] on button "Collapse" at bounding box center [159, 149] width 38 height 12
type textarea "x"
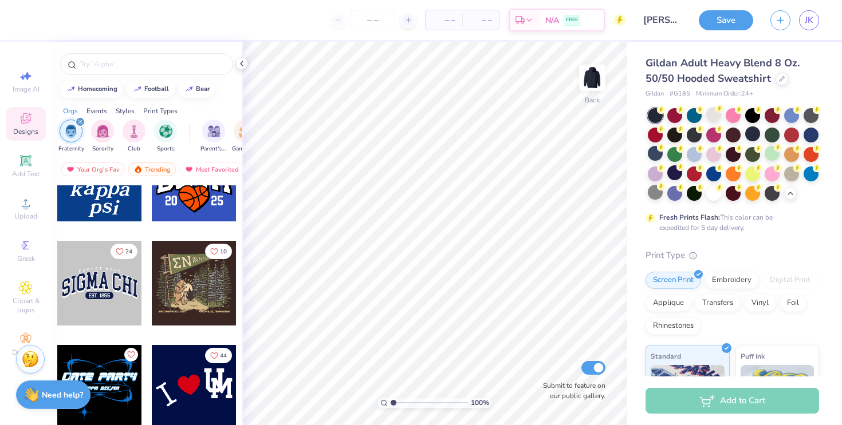
click at [143, 292] on div "24 10 44" at bounding box center [147, 387] width 180 height 3213
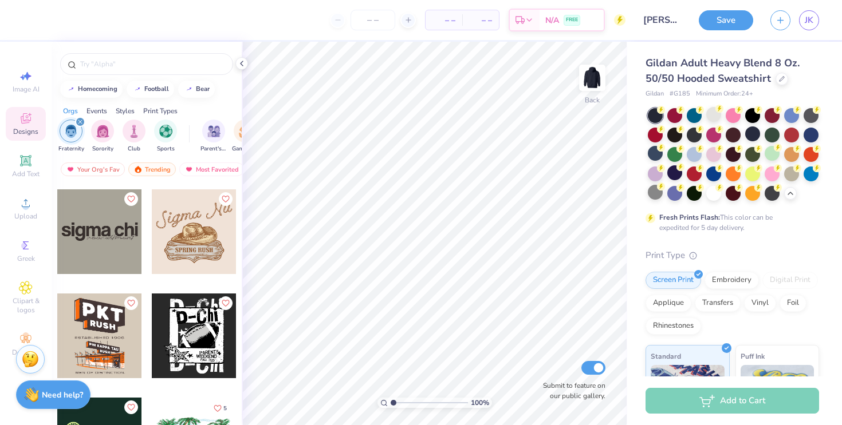
scroll to position [4269, 0]
click at [103, 236] on div at bounding box center [99, 232] width 85 height 85
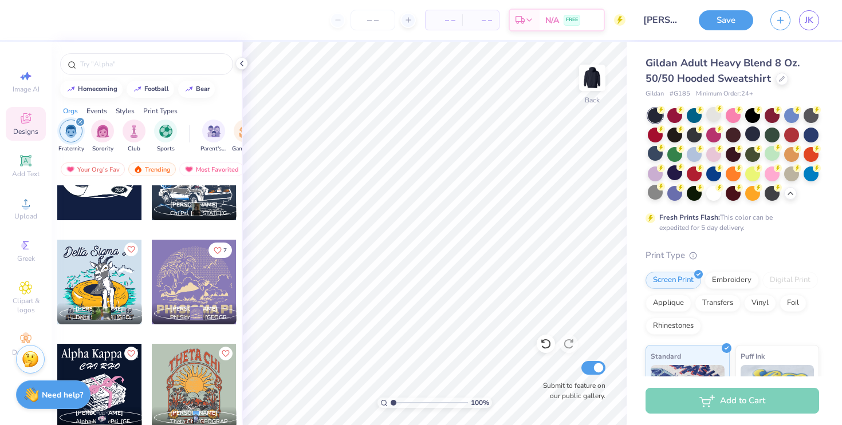
scroll to position [7764, 0]
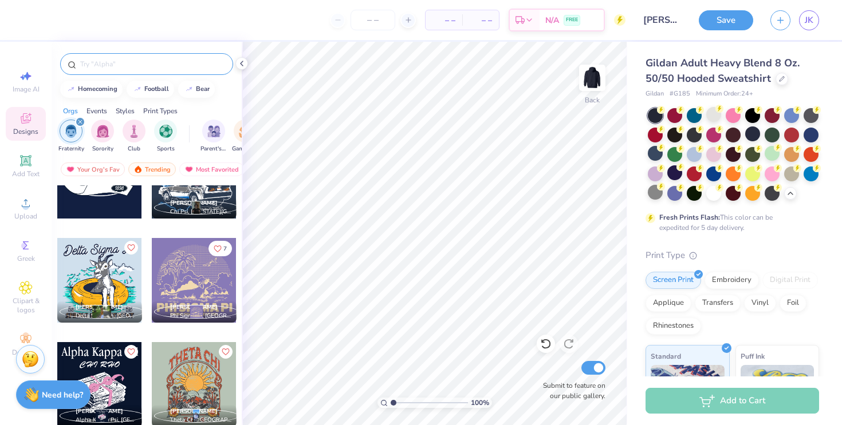
click at [163, 65] on input "text" at bounding box center [152, 63] width 147 height 11
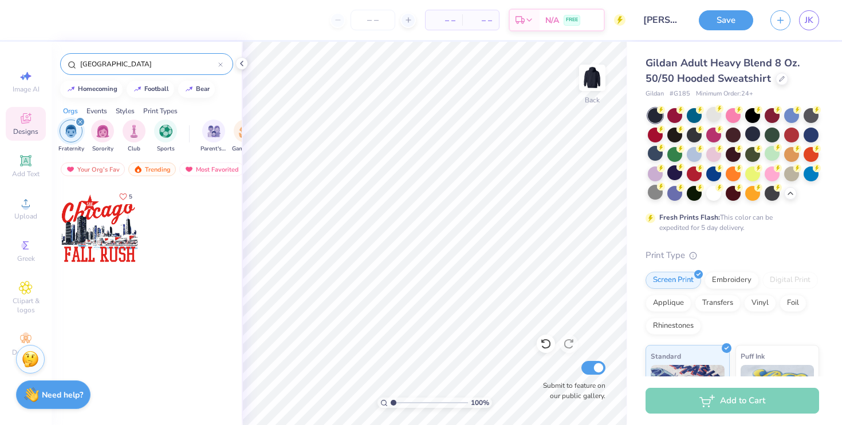
type input "[GEOGRAPHIC_DATA]"
click at [80, 121] on icon "filter for Fraternity" at bounding box center [79, 121] width 3 height 3
click at [209, 171] on div "Most Favorited" at bounding box center [211, 170] width 65 height 14
click at [210, 172] on div "Newest" at bounding box center [203, 170] width 44 height 14
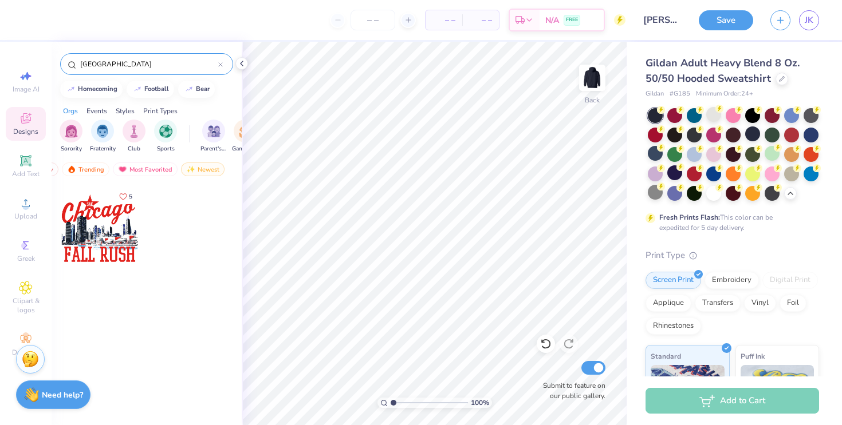
click at [224, 65] on div "[GEOGRAPHIC_DATA]" at bounding box center [146, 64] width 173 height 22
click at [220, 63] on icon at bounding box center [220, 64] width 5 height 5
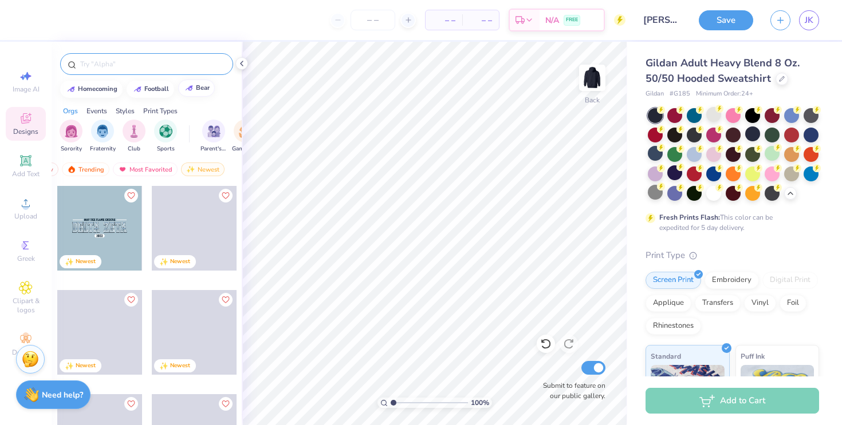
click at [198, 86] on div "bear" at bounding box center [203, 88] width 14 height 6
type input "bear"
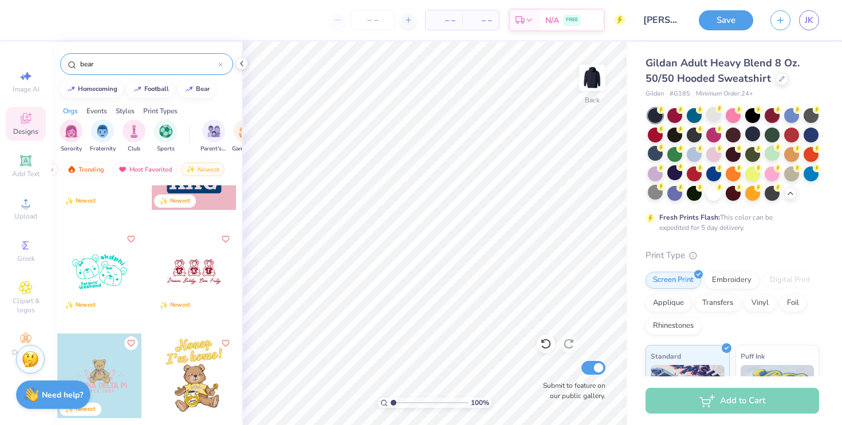
scroll to position [274, 0]
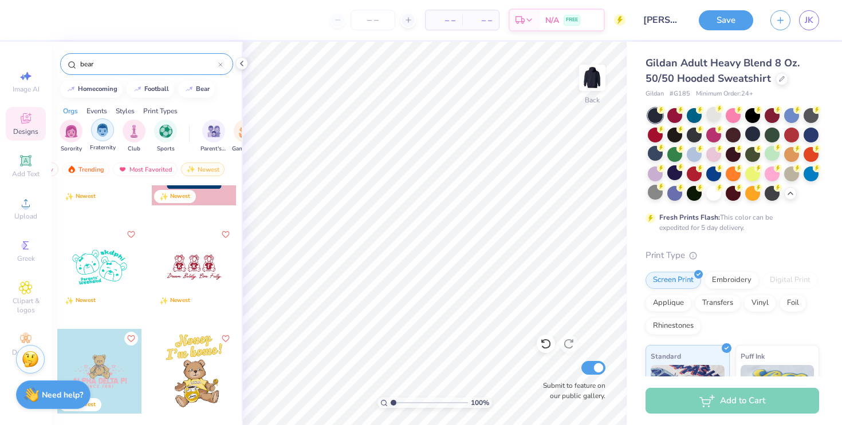
click at [103, 122] on div "filter for Fraternity" at bounding box center [102, 130] width 23 height 23
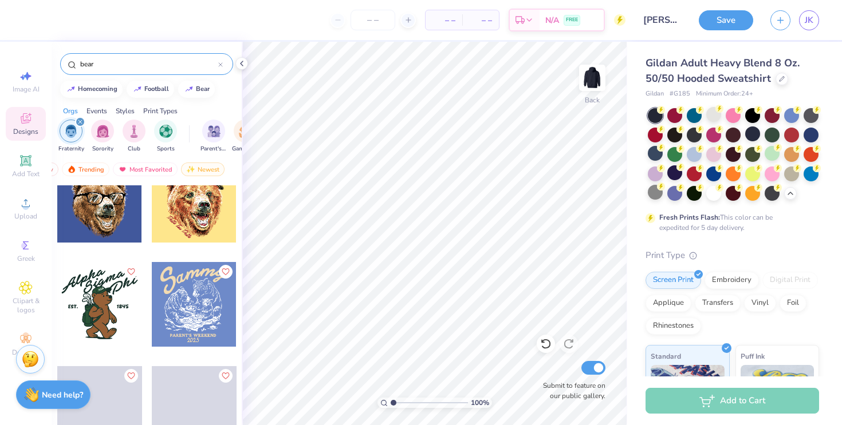
scroll to position [243, 0]
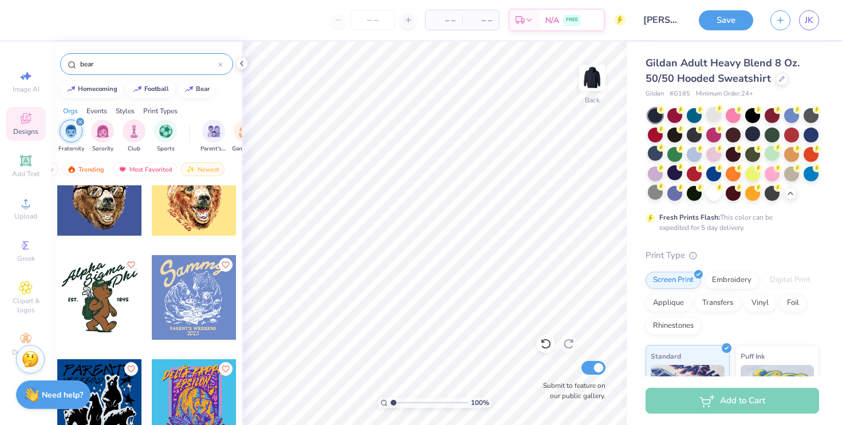
click at [219, 68] on div at bounding box center [220, 64] width 5 height 10
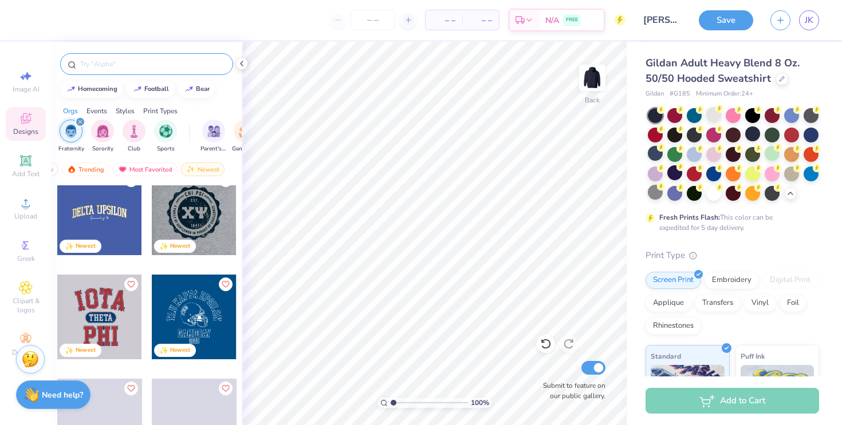
scroll to position [0, 0]
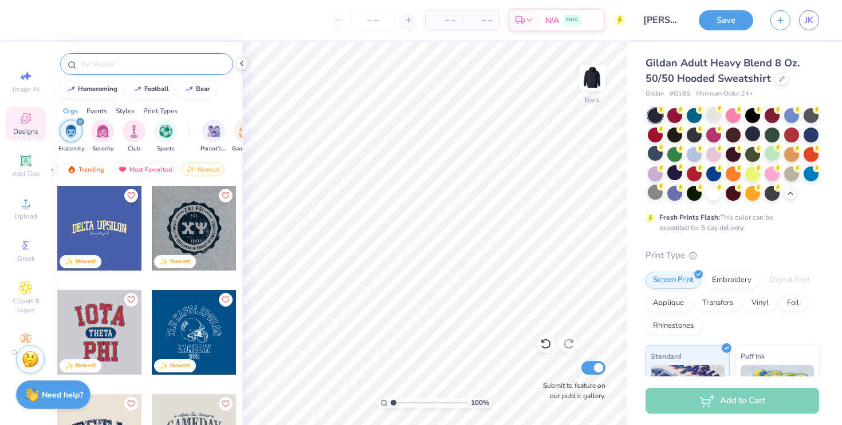
click at [106, 226] on div at bounding box center [99, 228] width 85 height 85
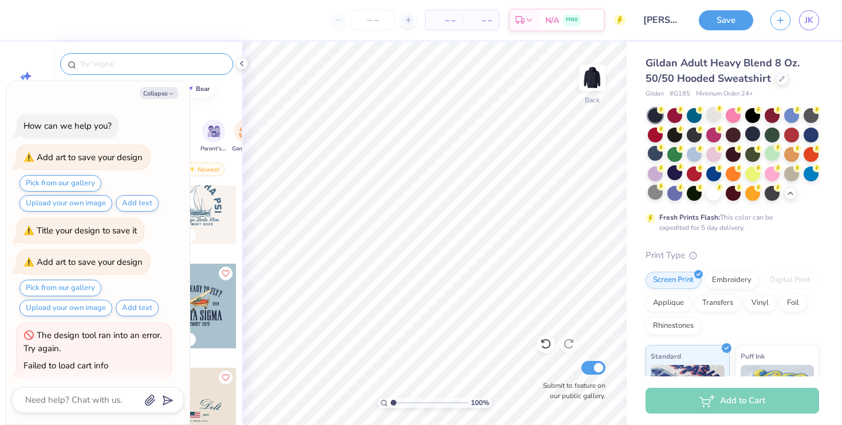
scroll to position [5, 0]
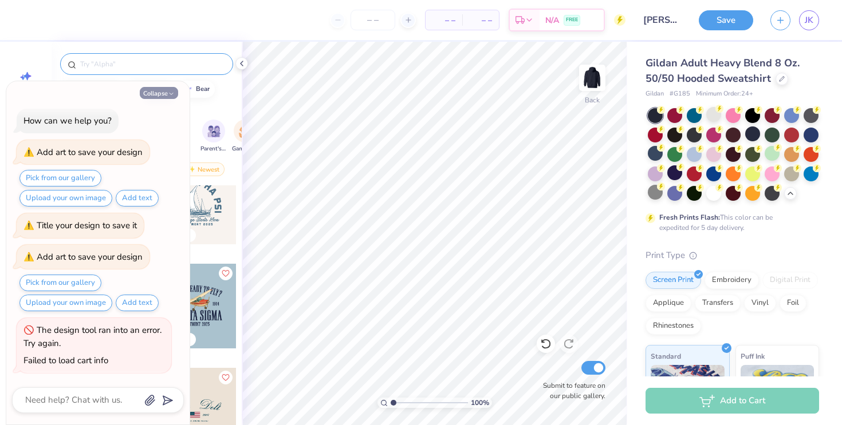
click at [165, 96] on button "Collapse" at bounding box center [159, 93] width 38 height 12
type textarea "x"
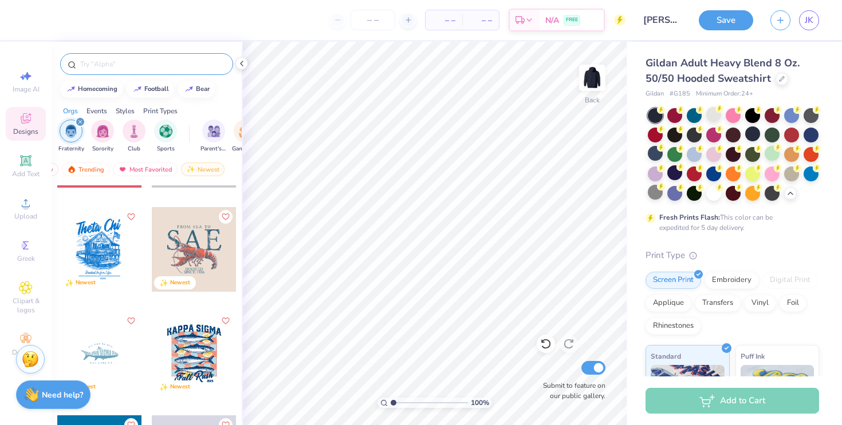
scroll to position [1751, 0]
click at [123, 163] on div "Most Favorited" at bounding box center [145, 170] width 65 height 14
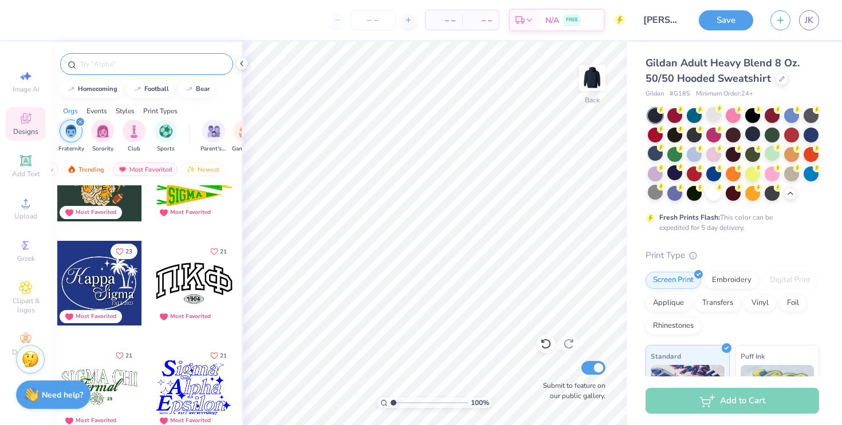
scroll to position [1721, 0]
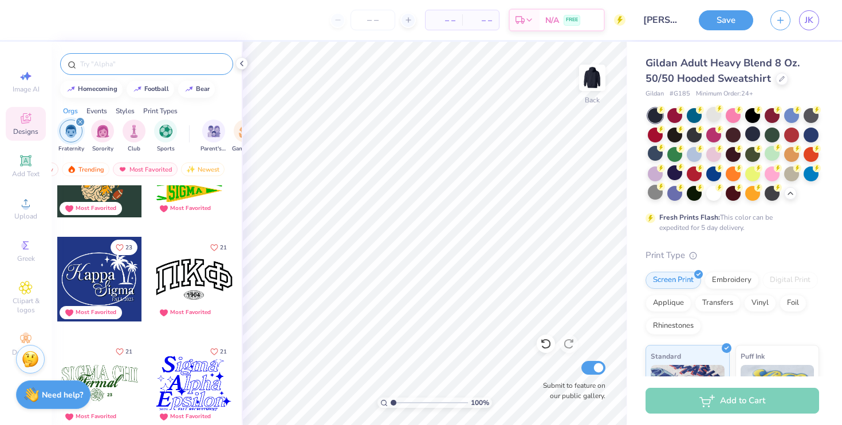
click at [204, 291] on div at bounding box center [194, 279] width 85 height 85
type input "12.90"
type input "6.92"
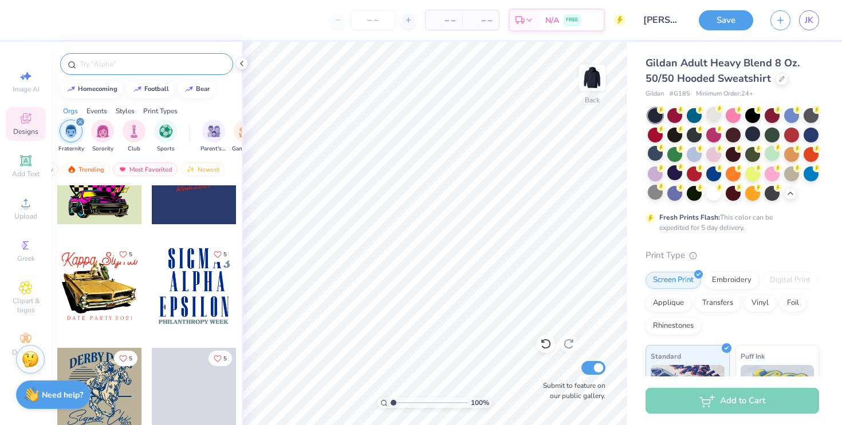
scroll to position [23813, 0]
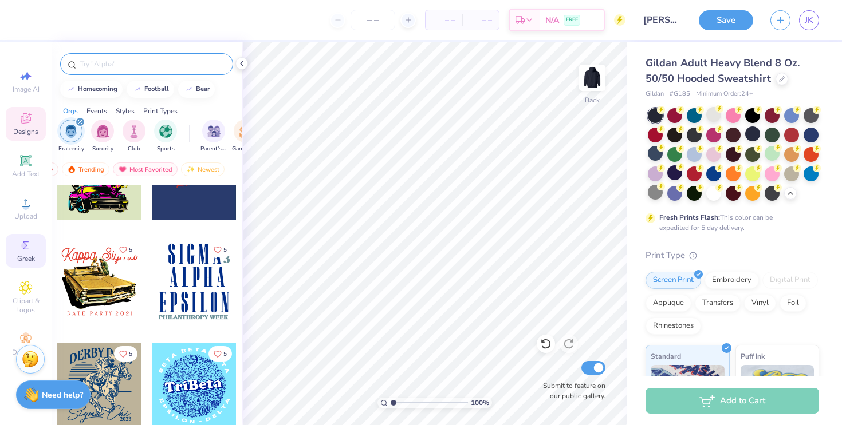
click at [29, 246] on icon at bounding box center [26, 246] width 14 height 14
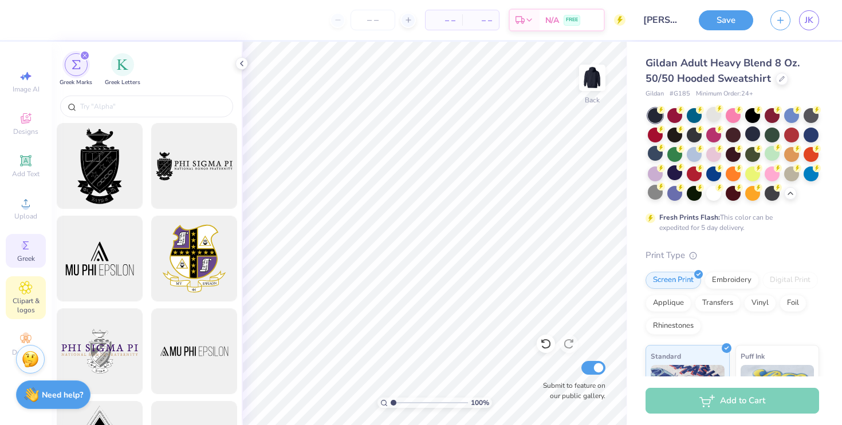
click at [27, 289] on icon at bounding box center [26, 288] width 6 height 6
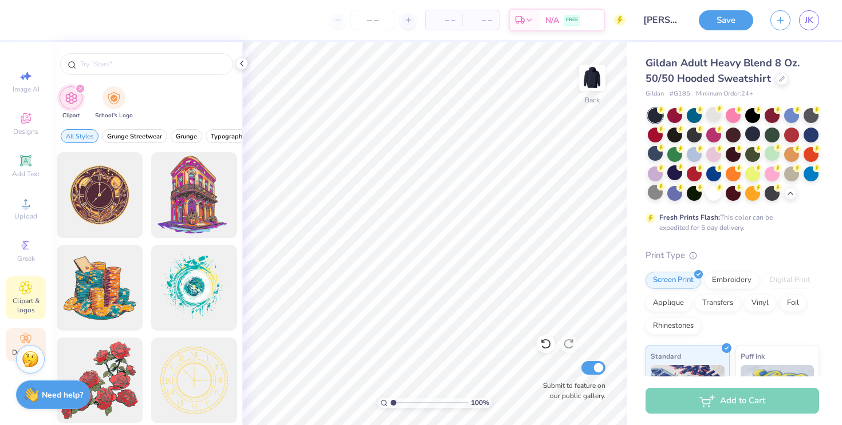
click at [20, 334] on icon at bounding box center [26, 340] width 14 height 14
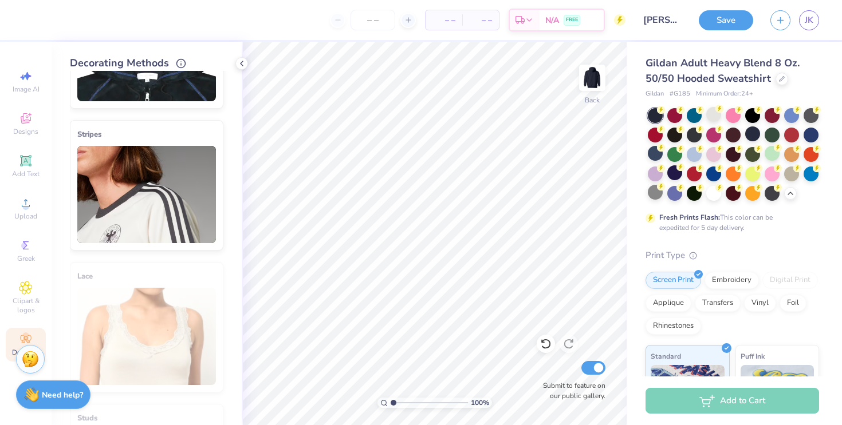
scroll to position [0, 0]
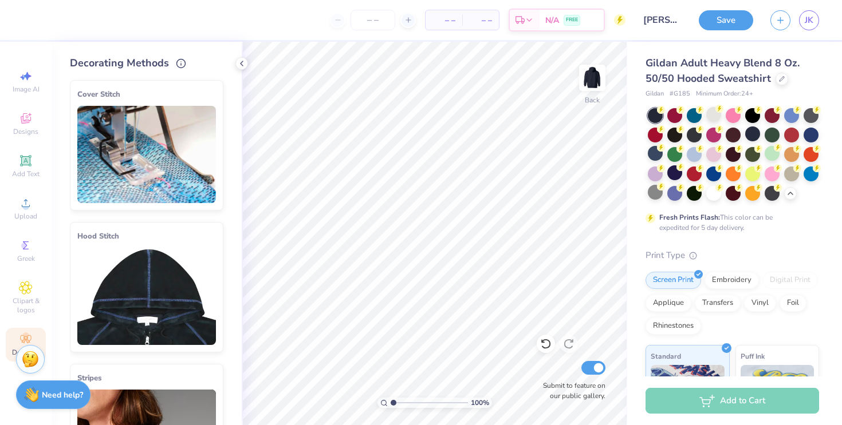
click at [153, 261] on img at bounding box center [146, 296] width 139 height 97
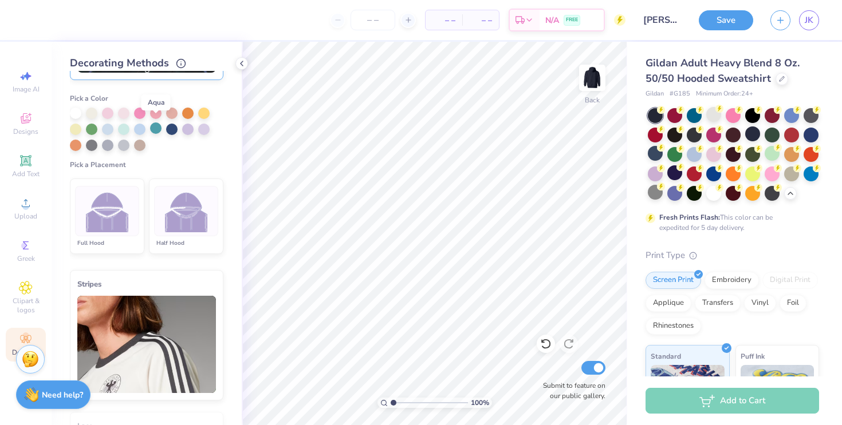
scroll to position [278, 0]
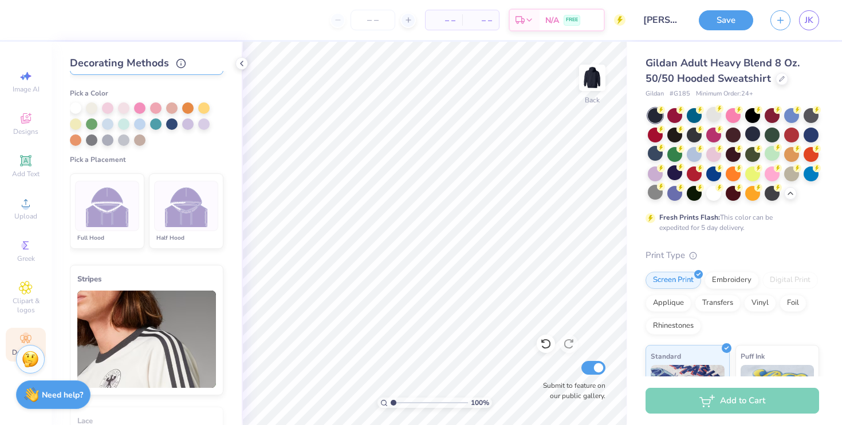
click at [191, 176] on li "Half Hood" at bounding box center [186, 212] width 74 height 76
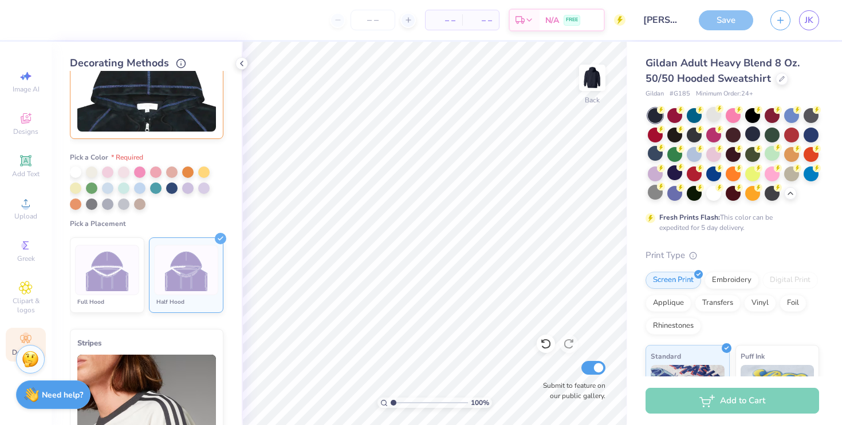
scroll to position [212, 0]
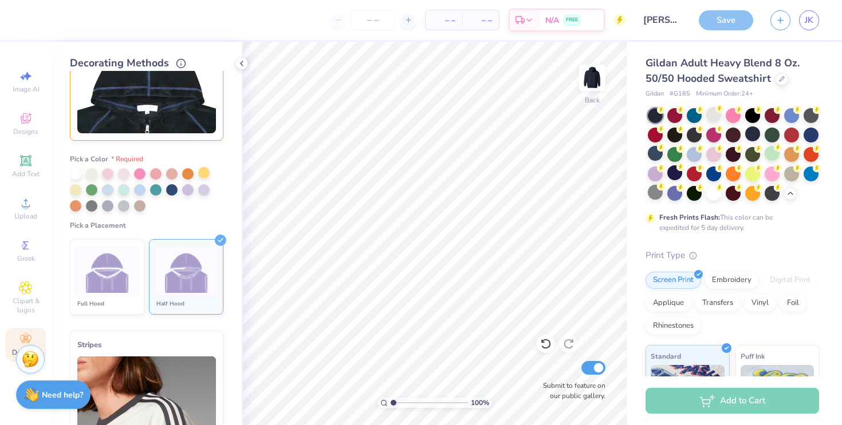
click at [199, 175] on div at bounding box center [203, 172] width 11 height 11
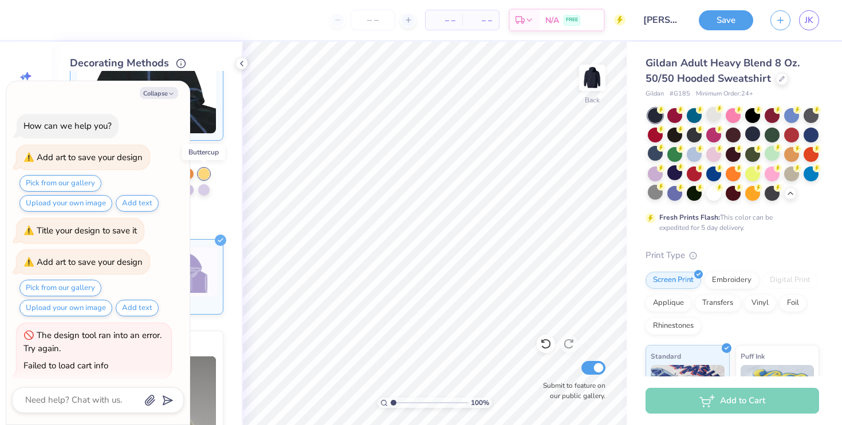
scroll to position [88, 0]
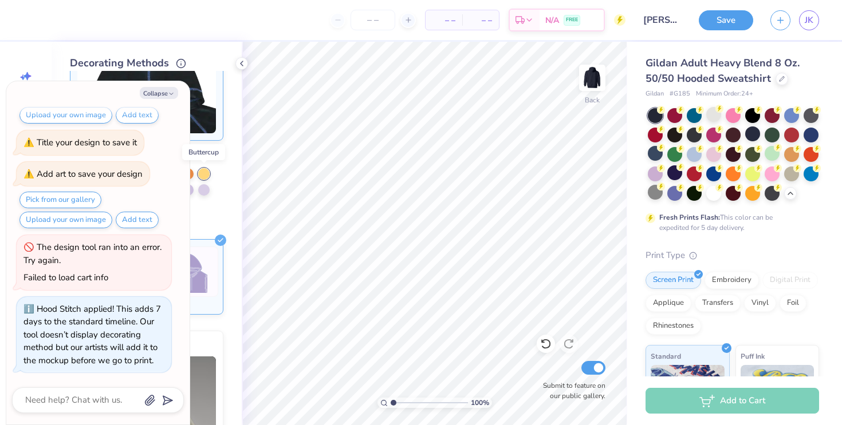
click at [206, 175] on div at bounding box center [203, 173] width 11 height 11
click at [225, 170] on div "Cover Stitch Pick a Color Pick a Placement Neckline, hood, shoulders, arms, bot…" at bounding box center [156, 248] width 172 height 354
click at [170, 92] on icon "button" at bounding box center [171, 93] width 7 height 7
type textarea "x"
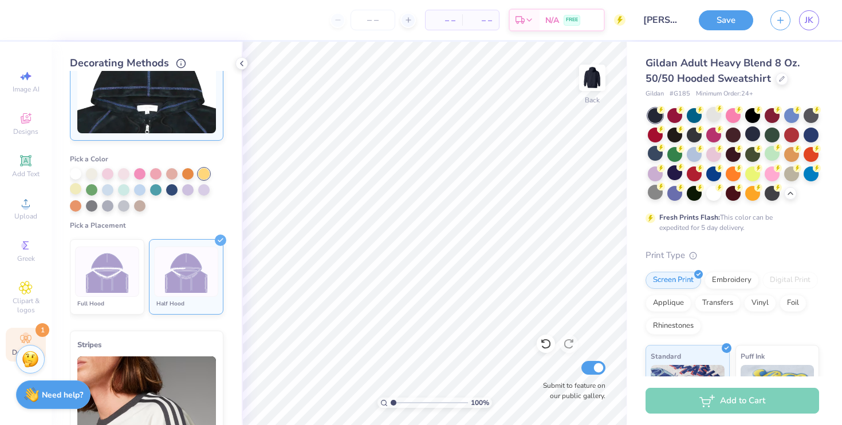
click at [74, 190] on div at bounding box center [75, 188] width 11 height 11
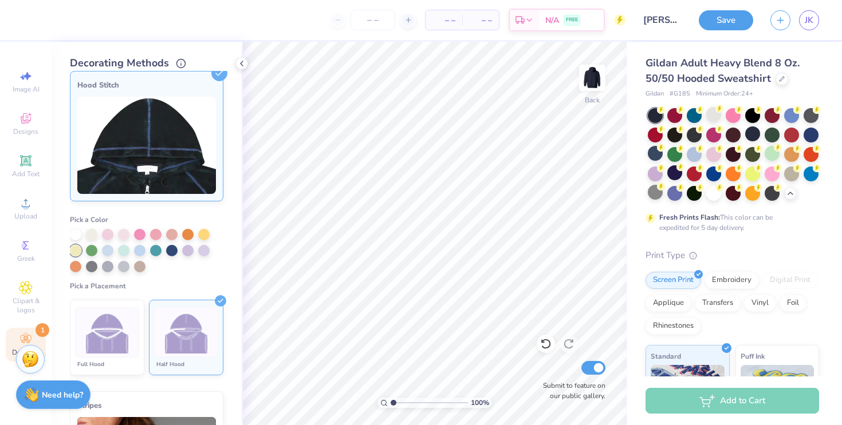
scroll to position [140, 0]
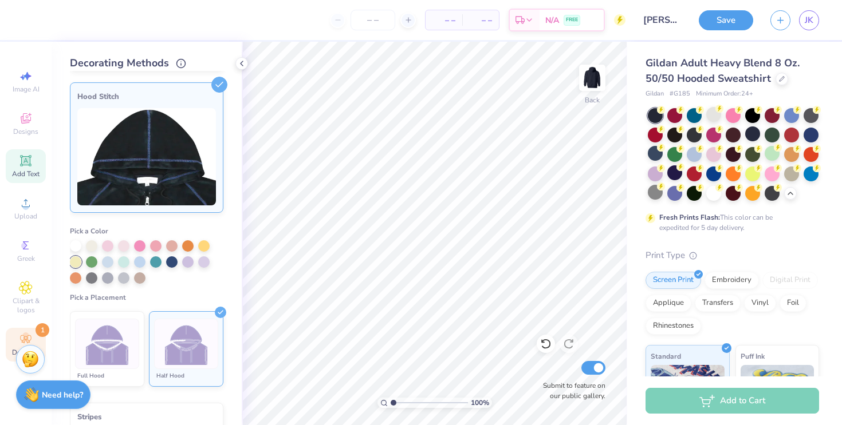
click at [31, 166] on icon at bounding box center [26, 161] width 14 height 14
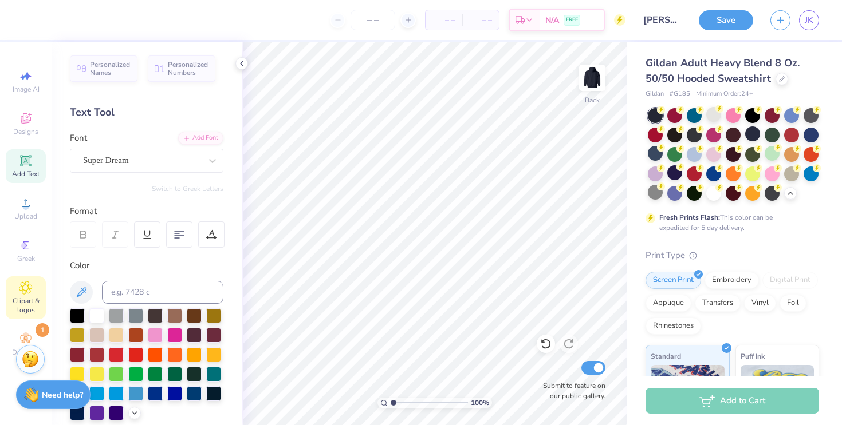
click at [29, 287] on icon at bounding box center [26, 288] width 6 height 6
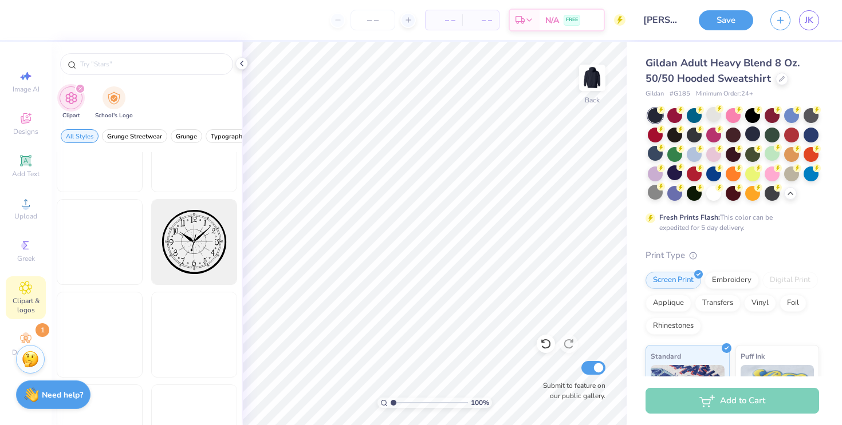
scroll to position [210, 0]
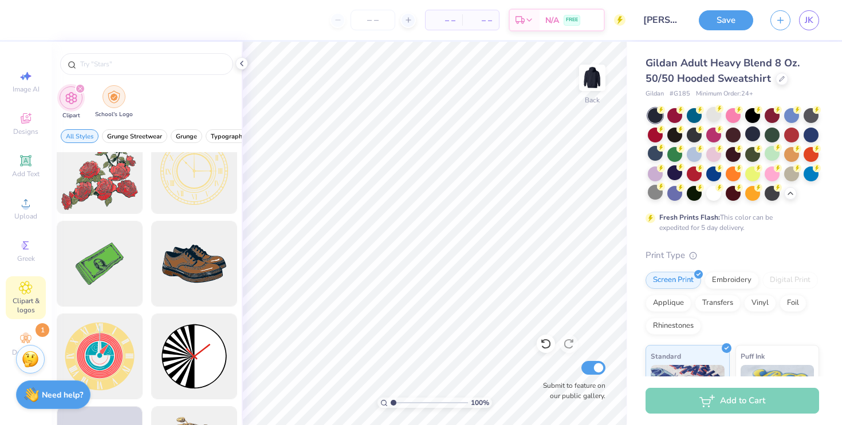
click at [103, 98] on div "filter for School's Logo" at bounding box center [114, 96] width 23 height 23
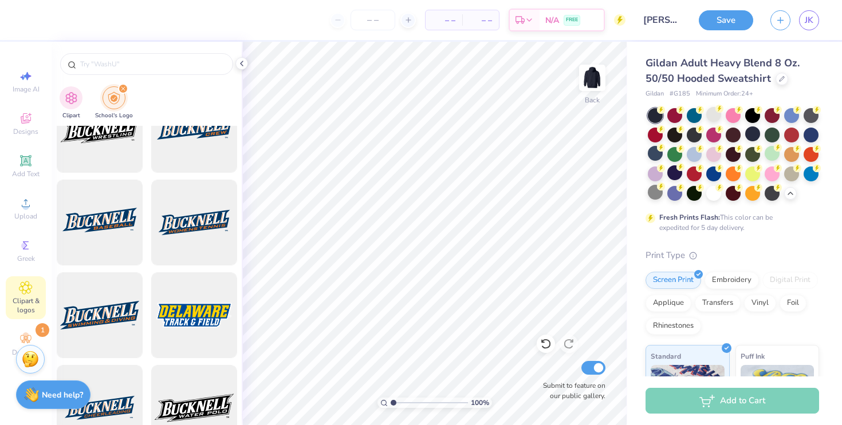
scroll to position [913, 0]
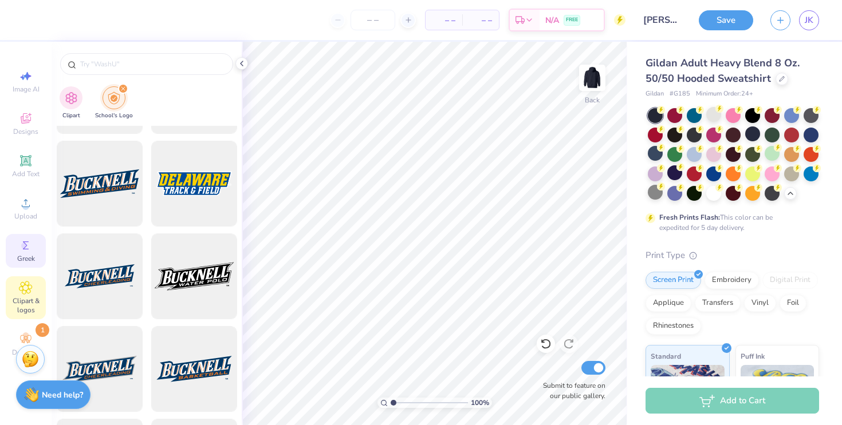
click at [22, 252] on icon at bounding box center [26, 246] width 14 height 14
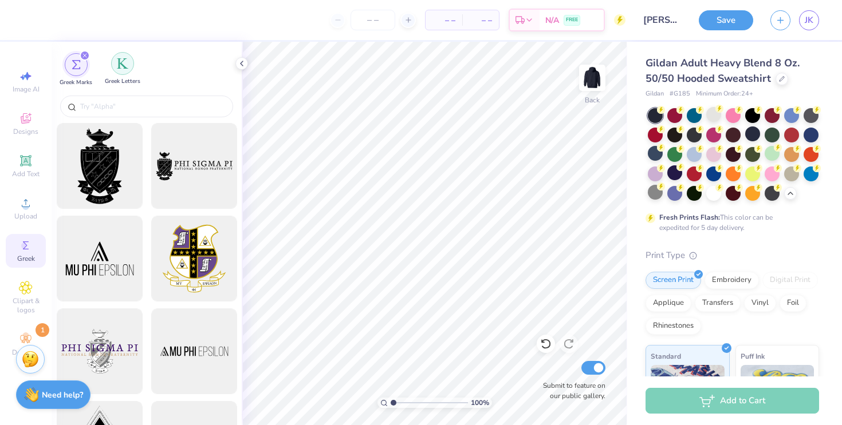
click at [113, 69] on div "filter for Greek Letters" at bounding box center [122, 63] width 23 height 23
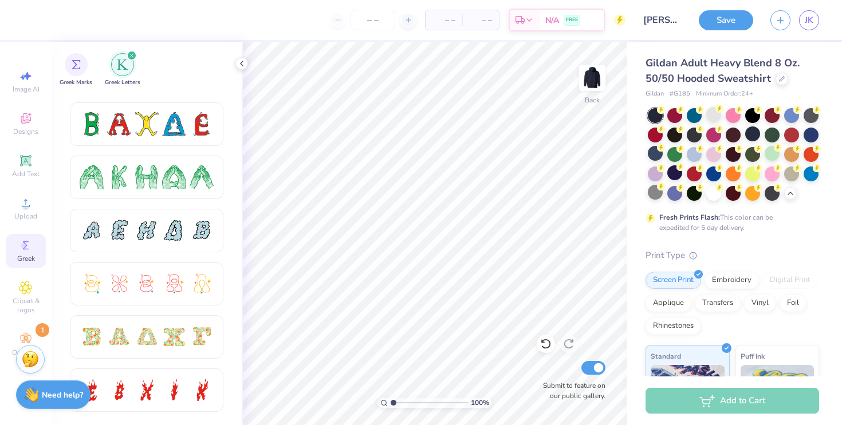
scroll to position [0, 0]
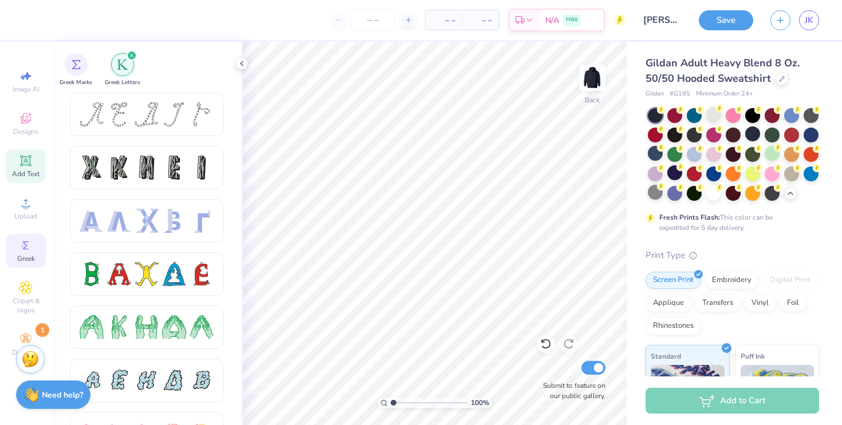
click at [39, 159] on div "Add Text" at bounding box center [26, 166] width 40 height 34
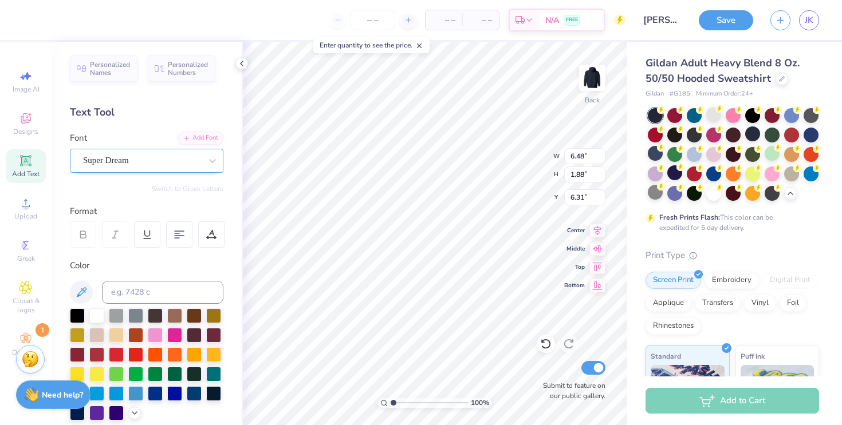
click at [151, 166] on div "Super Dream" at bounding box center [142, 161] width 120 height 18
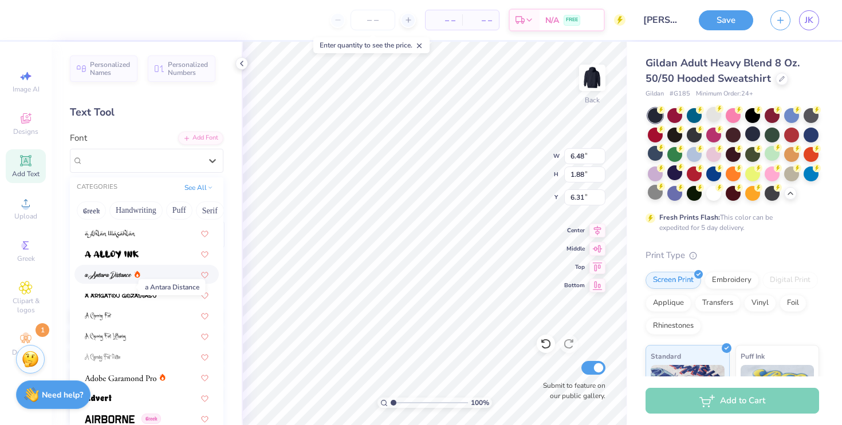
scroll to position [190, 0]
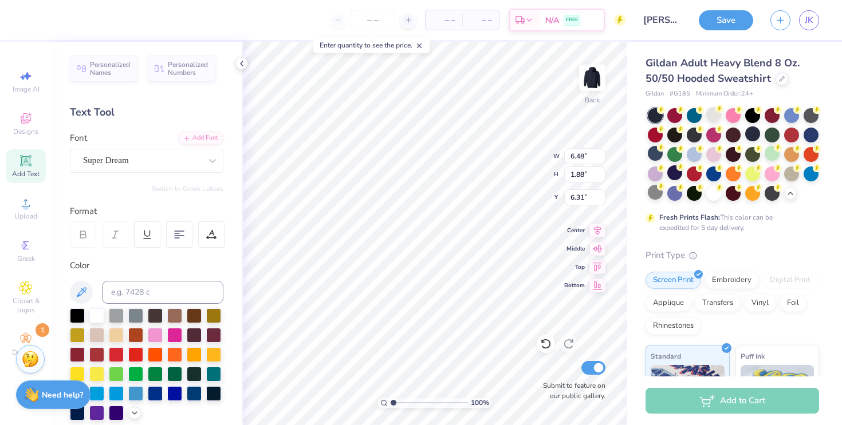
click at [137, 142] on div "Font Super Dream" at bounding box center [146, 152] width 153 height 41
click at [32, 126] on div "Designs" at bounding box center [26, 124] width 40 height 34
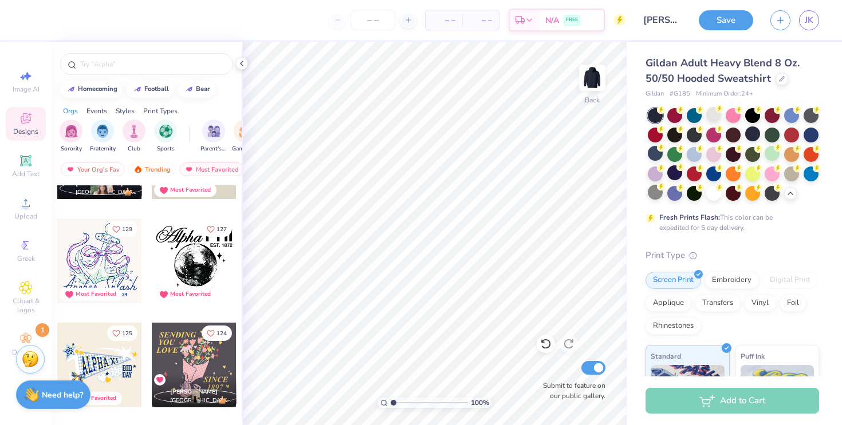
scroll to position [699, 0]
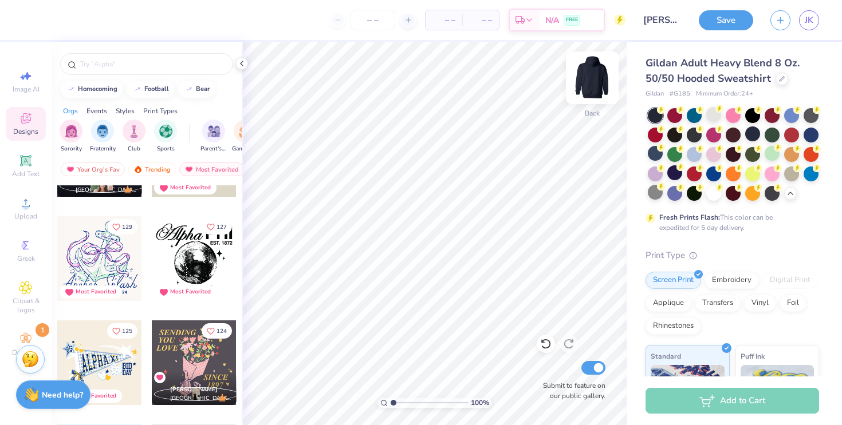
click at [584, 80] on img at bounding box center [592, 78] width 46 height 46
click at [191, 250] on div at bounding box center [194, 258] width 85 height 85
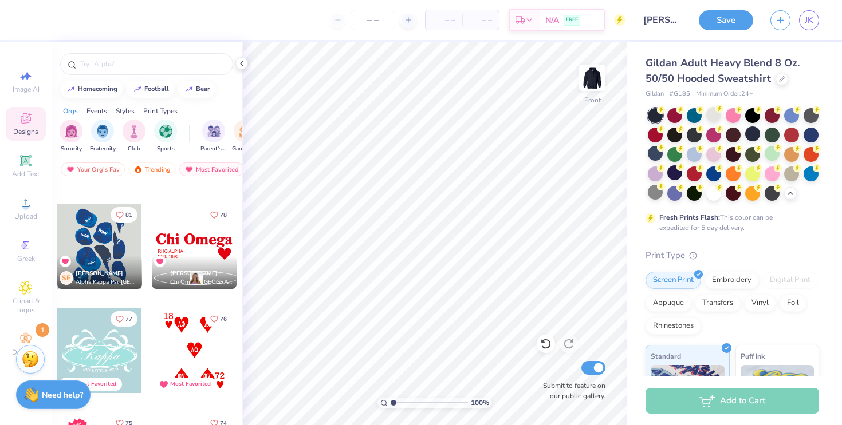
scroll to position [2067, 0]
click at [195, 60] on input "text" at bounding box center [152, 63] width 147 height 11
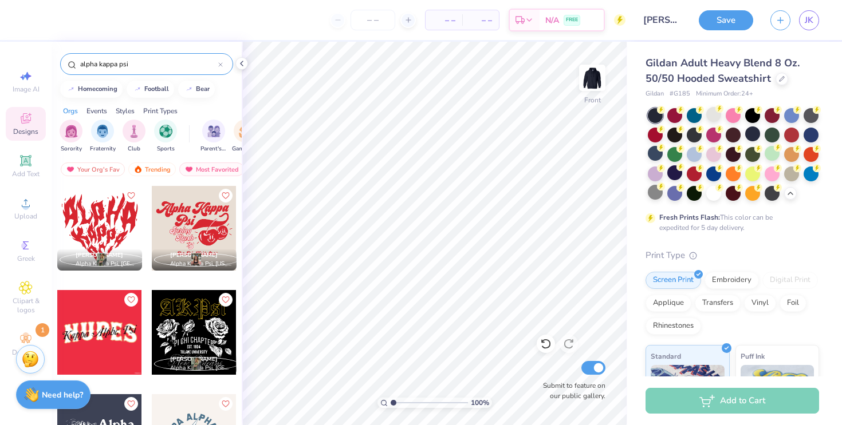
scroll to position [30, 0]
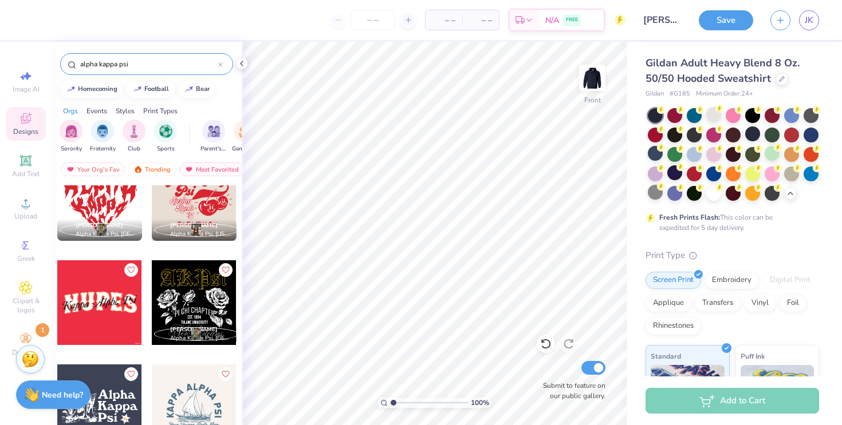
click at [148, 62] on input "alpha kappa psi" at bounding box center [148, 63] width 139 height 11
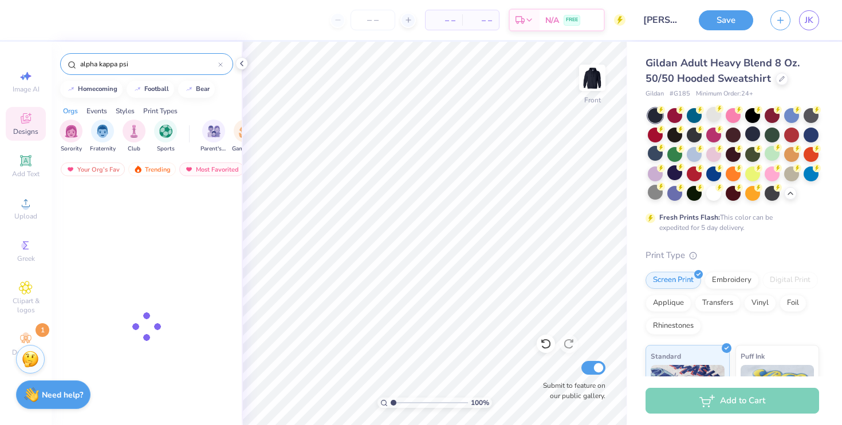
click at [148, 62] on input "alpha kappa psi" at bounding box center [148, 63] width 139 height 11
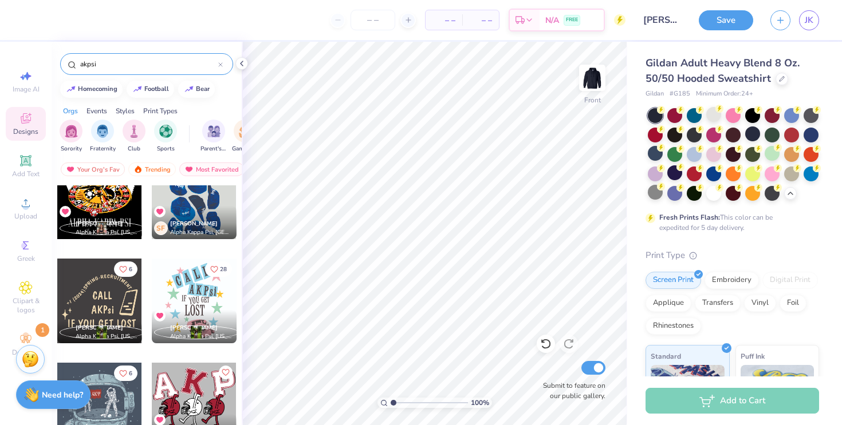
scroll to position [342, 0]
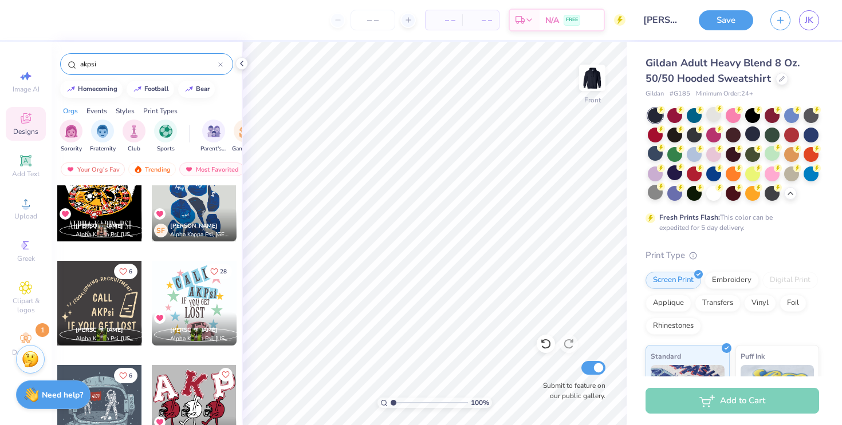
type input "akpsi"
click at [197, 310] on div at bounding box center [194, 303] width 85 height 85
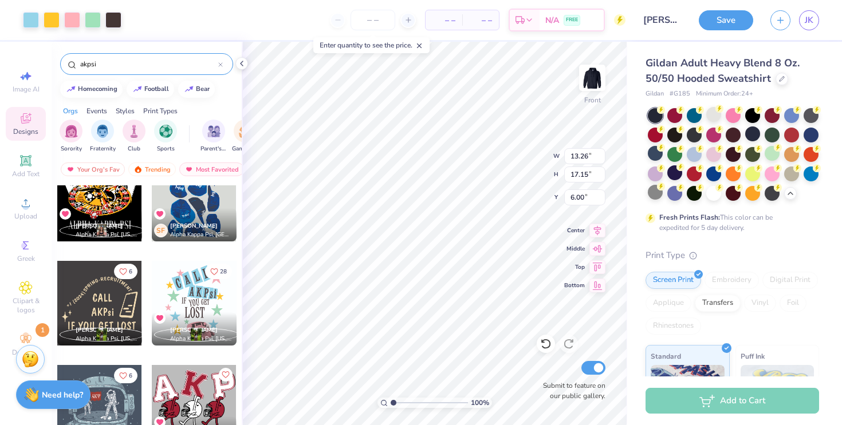
type input "6.00"
click at [603, 398] on div "100 % Front Submit to feature on our public gallery." at bounding box center [434, 234] width 385 height 384
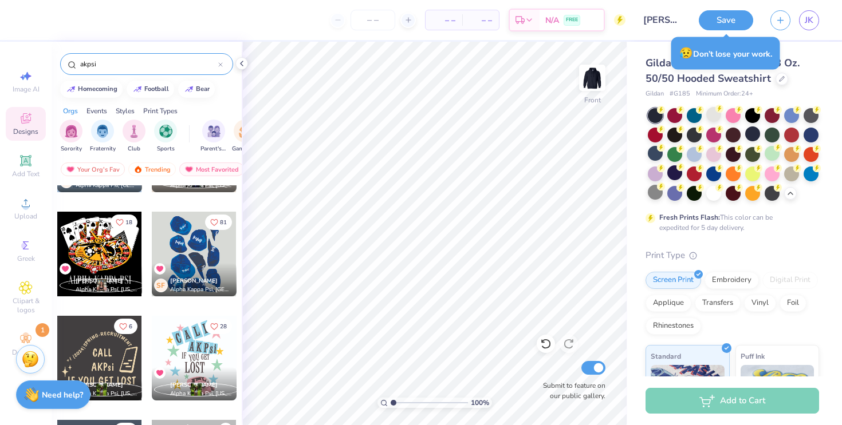
scroll to position [198, 0]
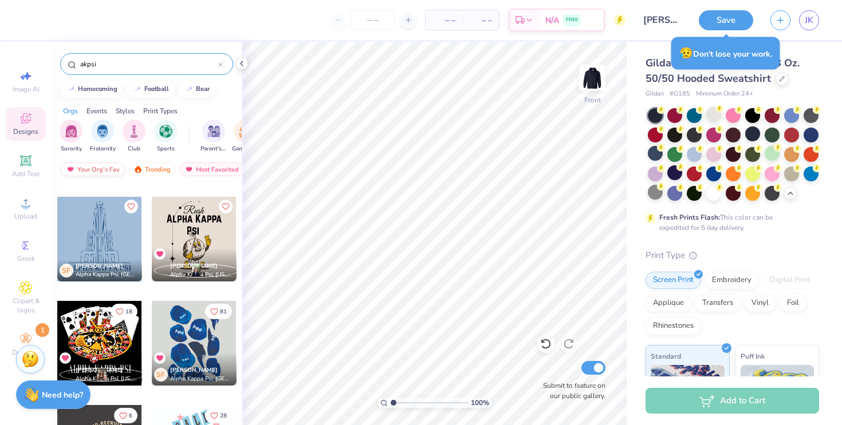
click at [111, 170] on div "Your Org's Fav" at bounding box center [93, 170] width 64 height 14
click at [220, 65] on icon at bounding box center [220, 64] width 5 height 5
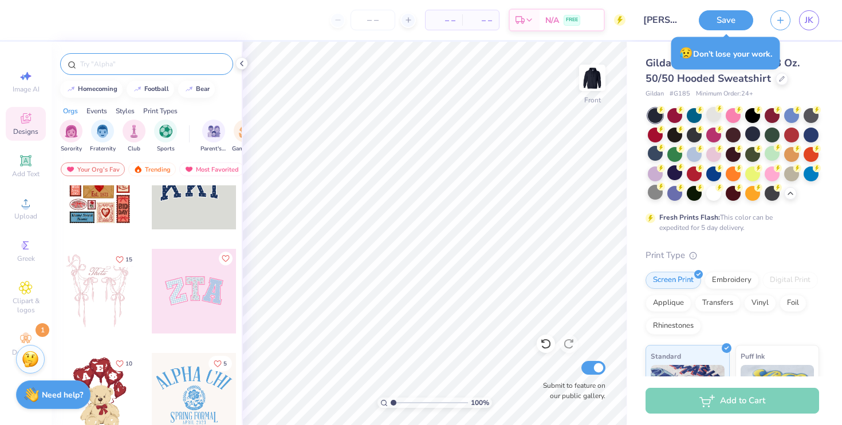
scroll to position [0, 0]
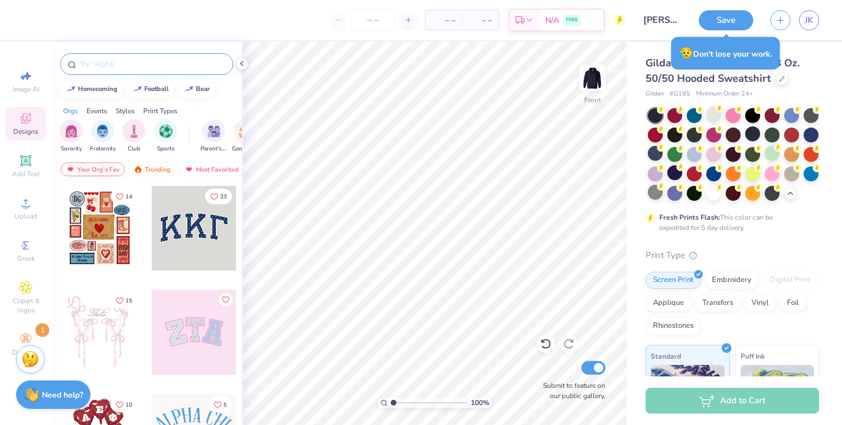
click at [104, 171] on div "Your Org's Fav" at bounding box center [93, 170] width 64 height 14
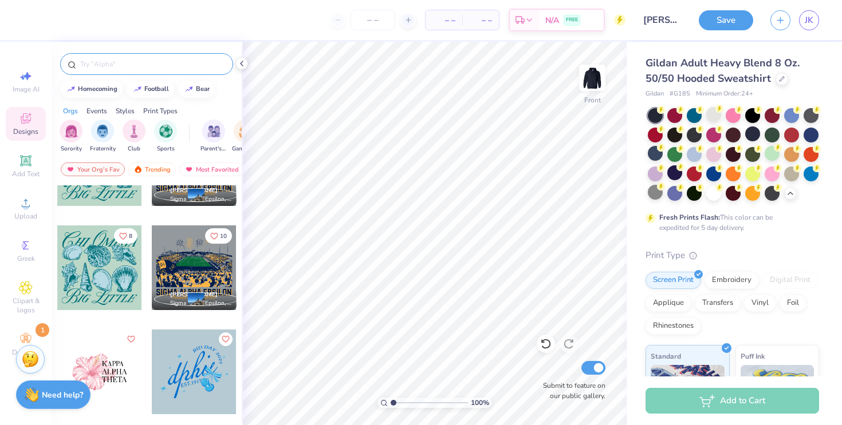
scroll to position [1526, 0]
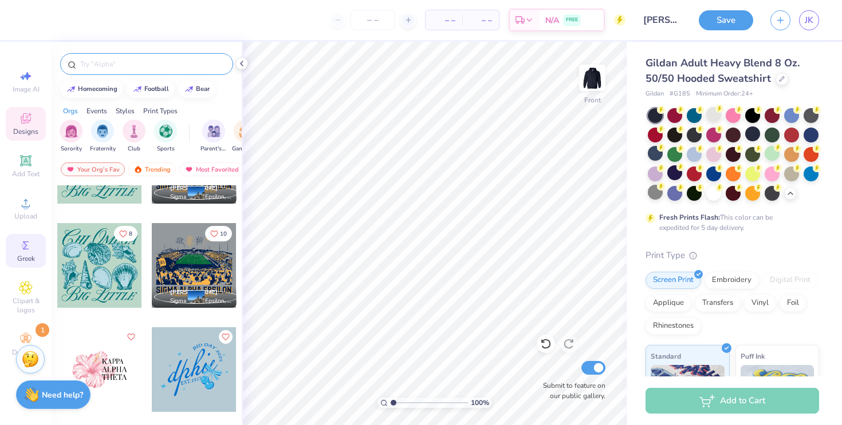
click at [21, 246] on icon at bounding box center [26, 246] width 14 height 14
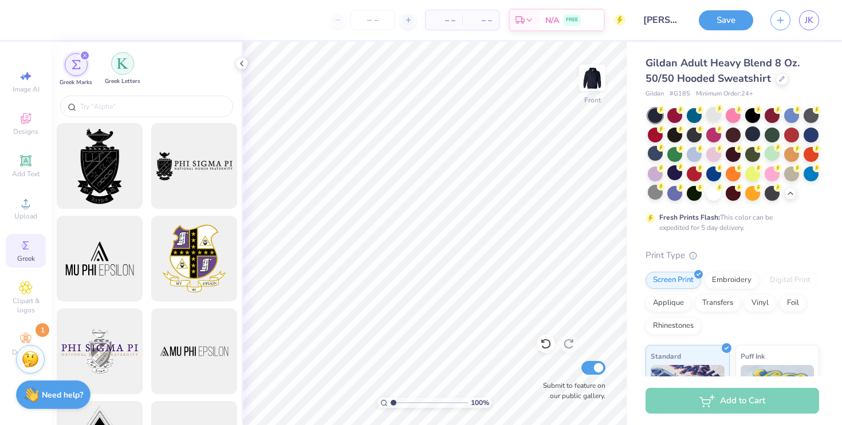
click at [123, 62] on img "filter for Greek Letters" at bounding box center [122, 63] width 11 height 11
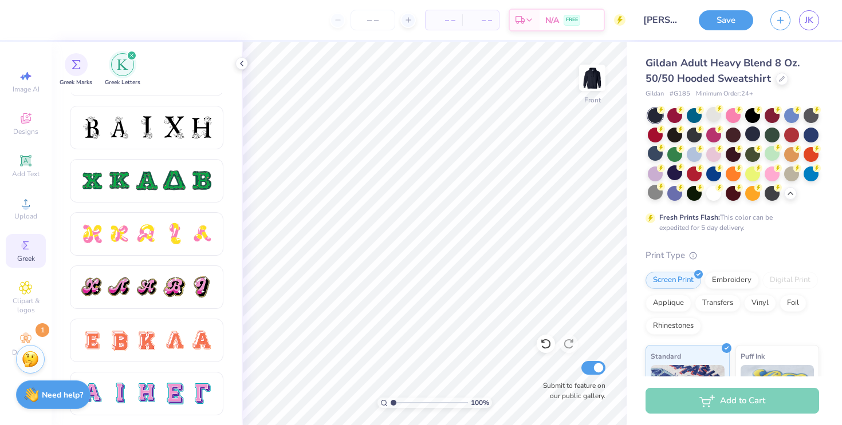
scroll to position [537, 0]
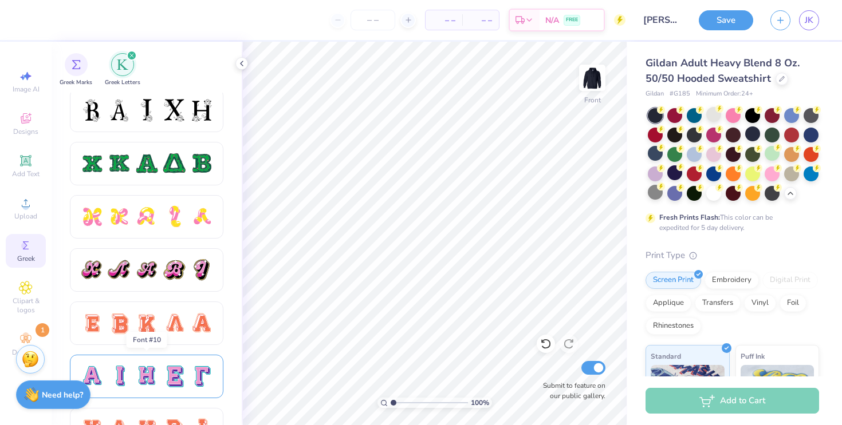
click at [135, 388] on div at bounding box center [147, 377] width 24 height 24
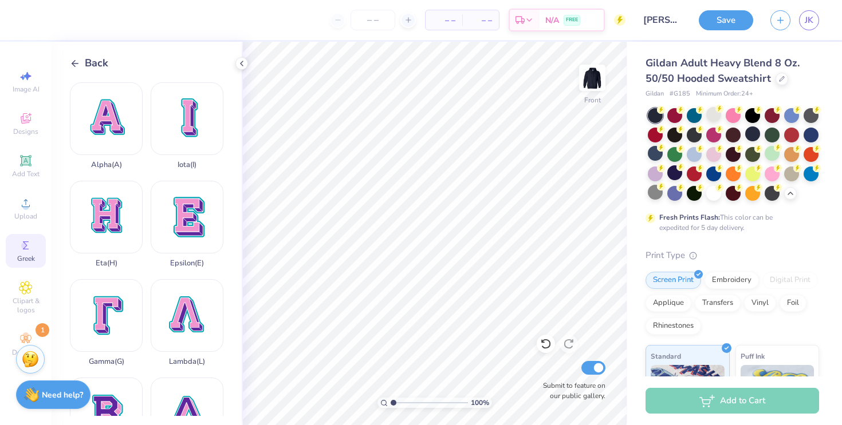
click at [76, 57] on div "Back" at bounding box center [89, 63] width 38 height 15
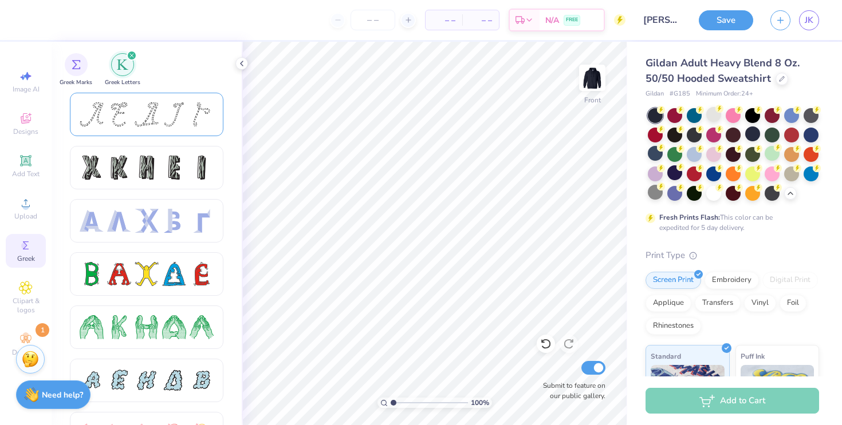
click at [179, 105] on div at bounding box center [174, 115] width 24 height 24
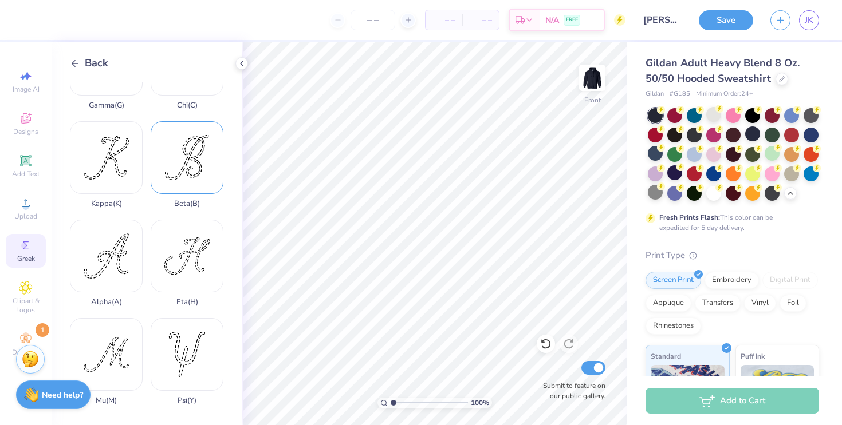
scroll to position [208, 0]
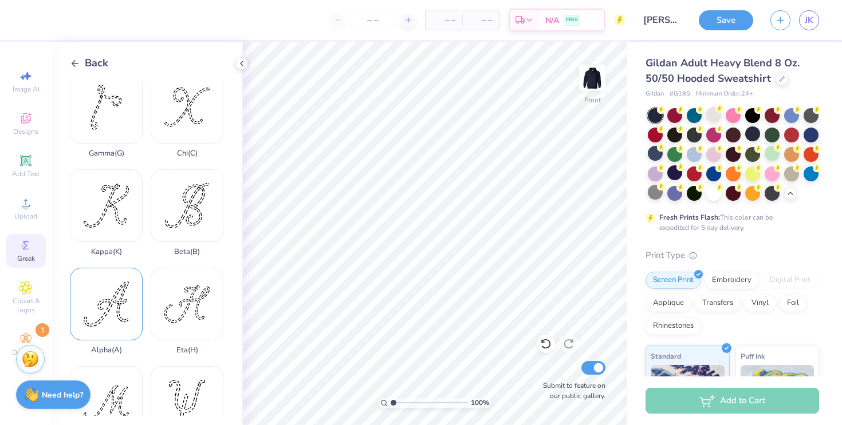
click at [112, 305] on div "Alpha ( A )" at bounding box center [106, 311] width 73 height 87
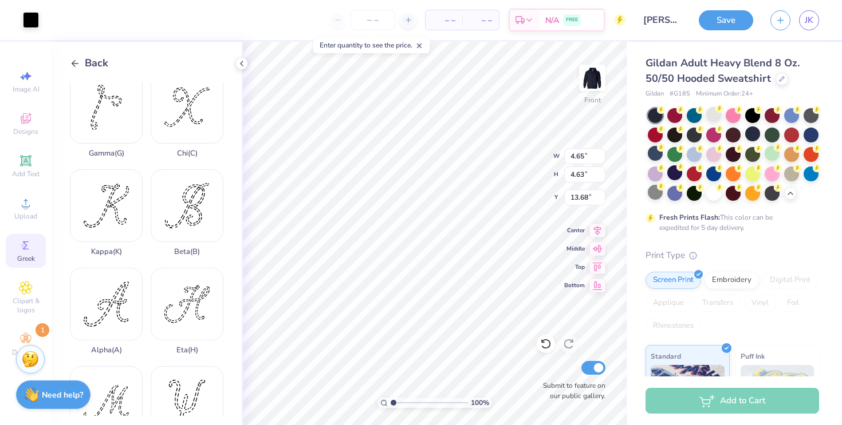
type input "6.00"
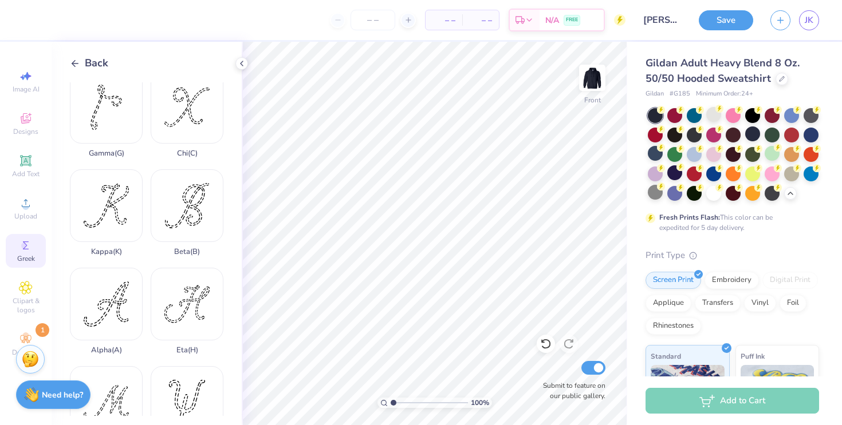
click at [76, 58] on icon at bounding box center [75, 63] width 10 height 10
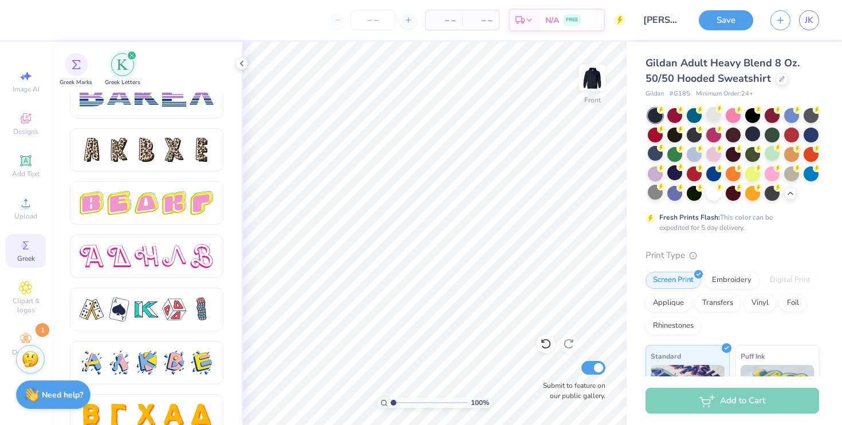
scroll to position [1956, 0]
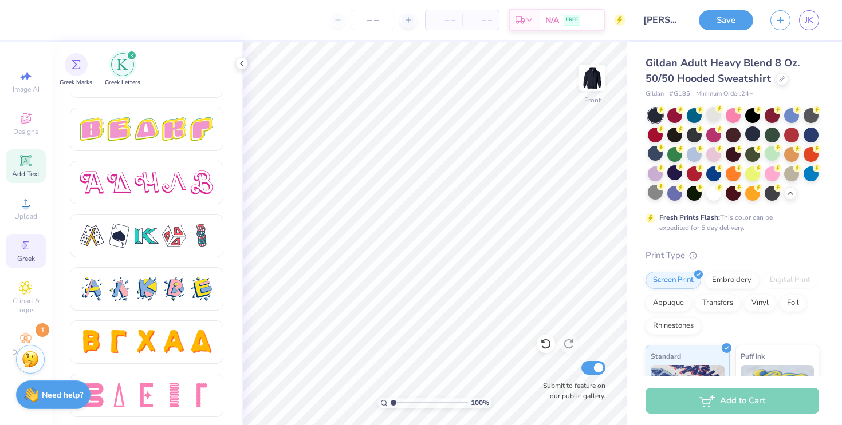
click at [29, 151] on div "Add Text" at bounding box center [26, 166] width 40 height 34
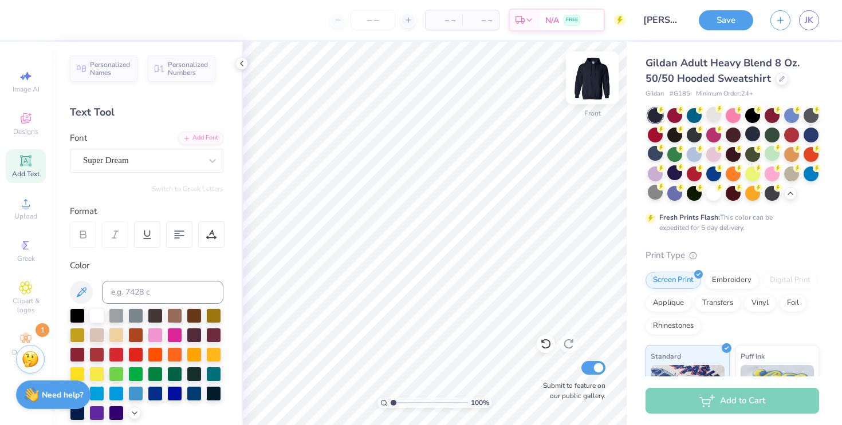
click at [600, 81] on img at bounding box center [592, 78] width 46 height 46
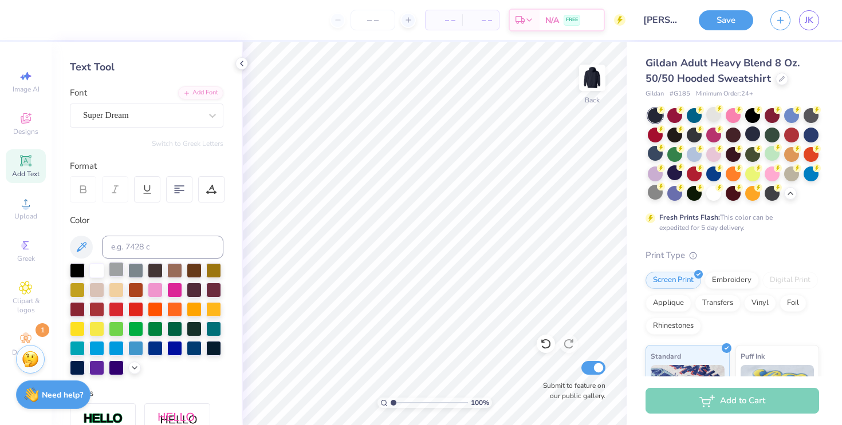
scroll to position [47, 0]
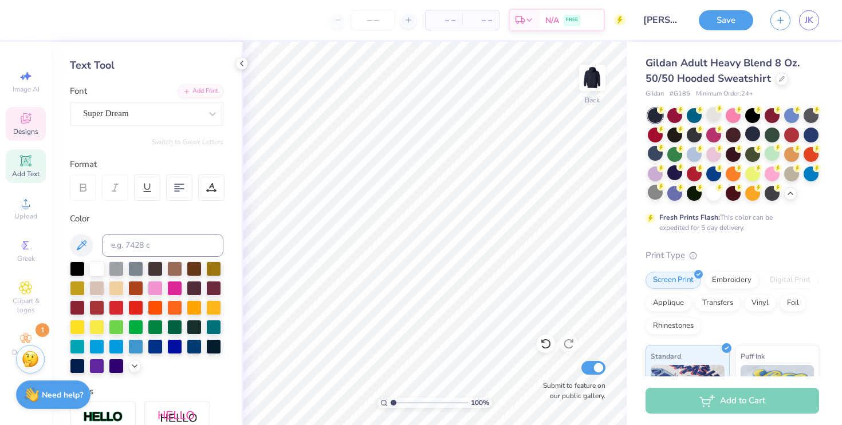
click at [28, 113] on icon at bounding box center [26, 119] width 14 height 14
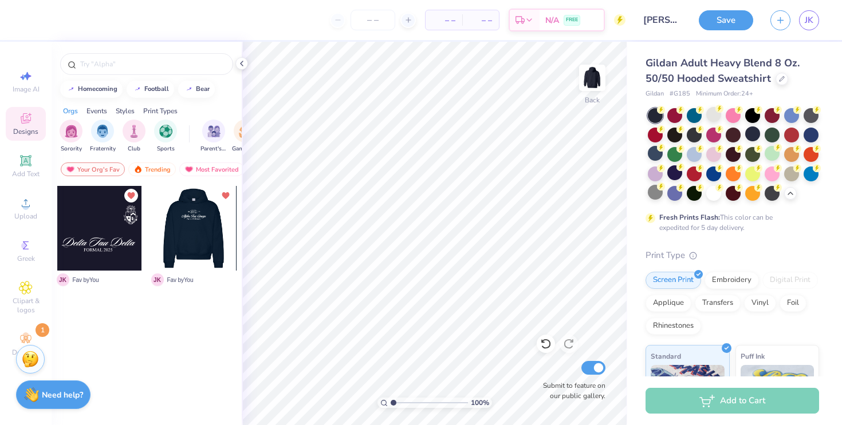
click at [212, 250] on div at bounding box center [193, 228] width 85 height 85
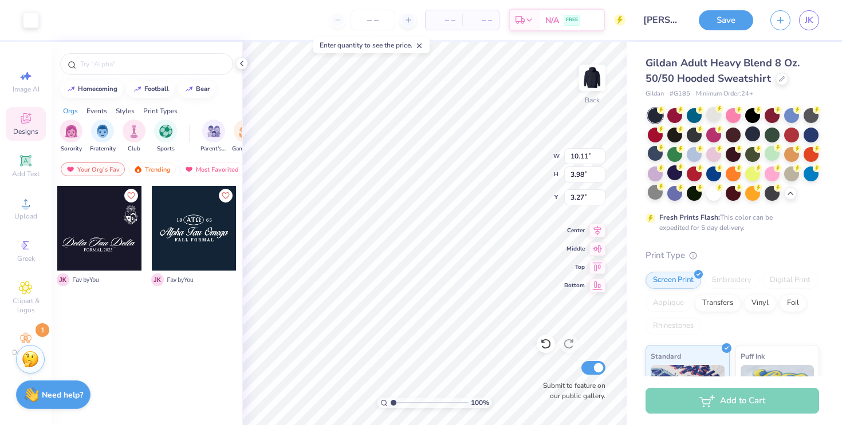
type input "3.27"
type input "6.04"
type input "2.38"
type input "6.06"
type input "13.99"
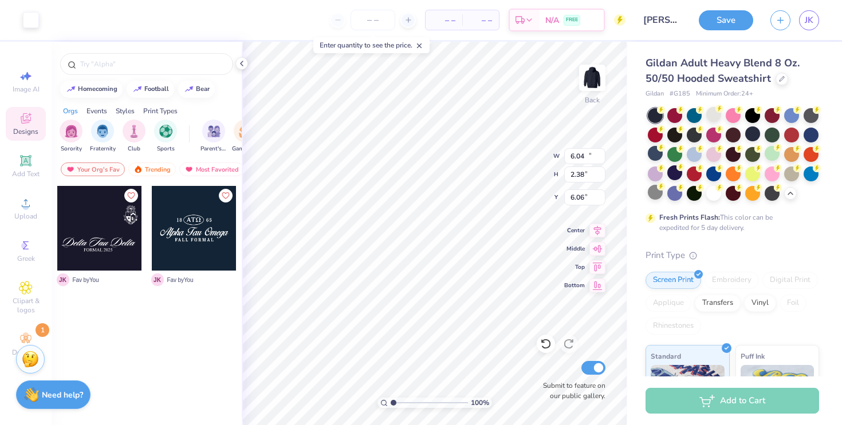
type input "5.51"
type input "6.07"
type input "4.49"
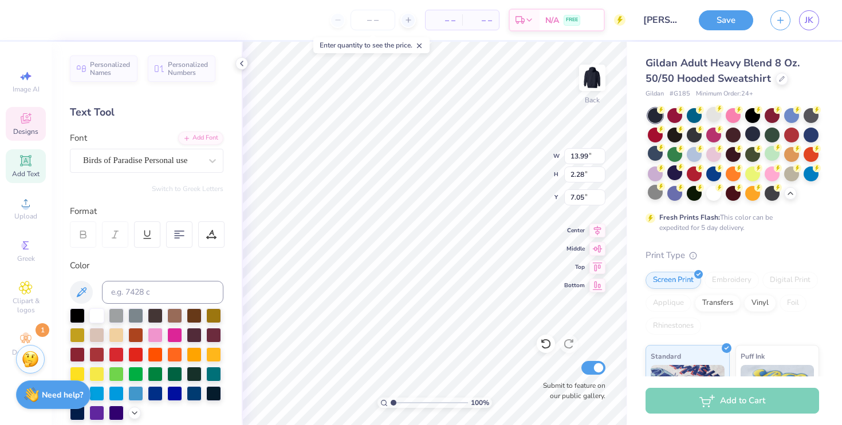
scroll to position [0, 3]
type input "7.88"
type input "0.72"
type input "9.29"
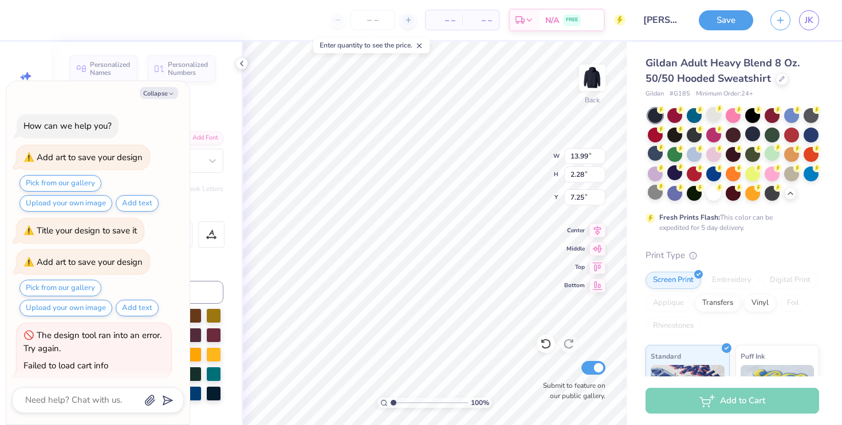
scroll to position [149, 0]
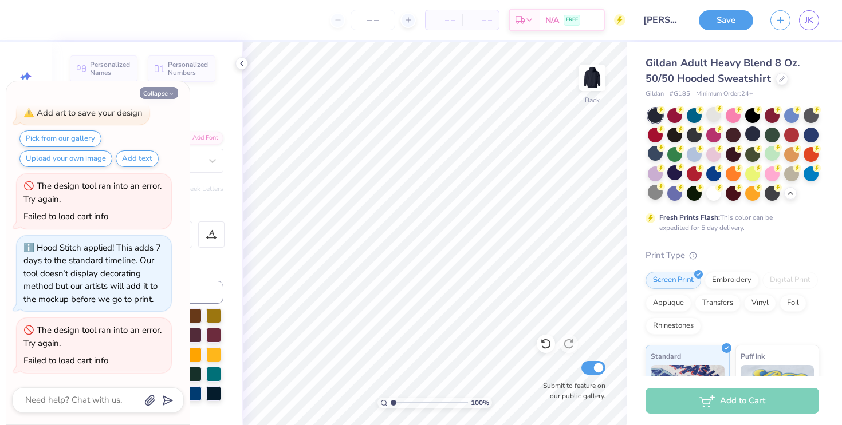
click at [163, 96] on button "Collapse" at bounding box center [159, 93] width 38 height 12
type textarea "x"
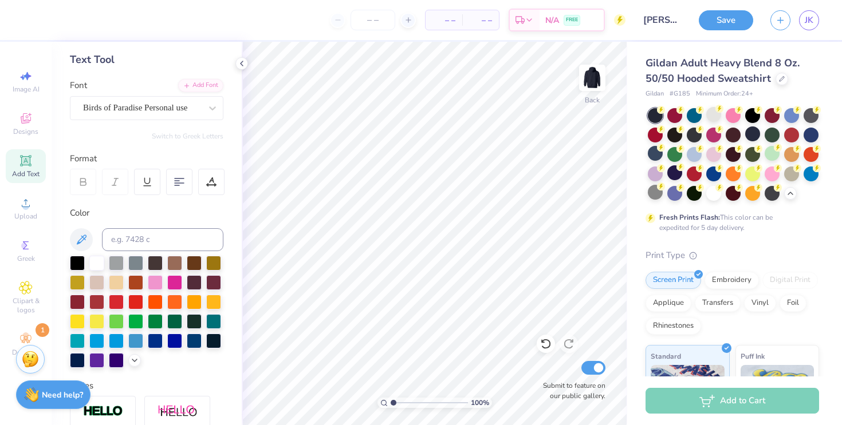
scroll to position [59, 0]
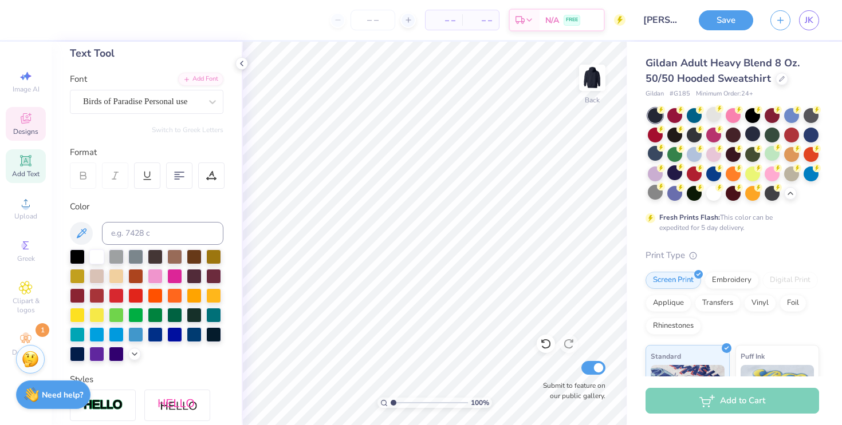
click at [30, 124] on icon at bounding box center [26, 119] width 14 height 14
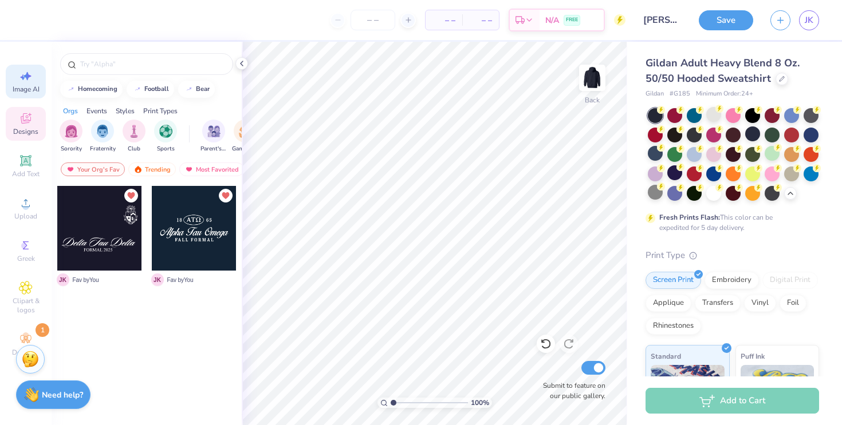
click at [22, 73] on icon at bounding box center [26, 76] width 14 height 14
select select "4"
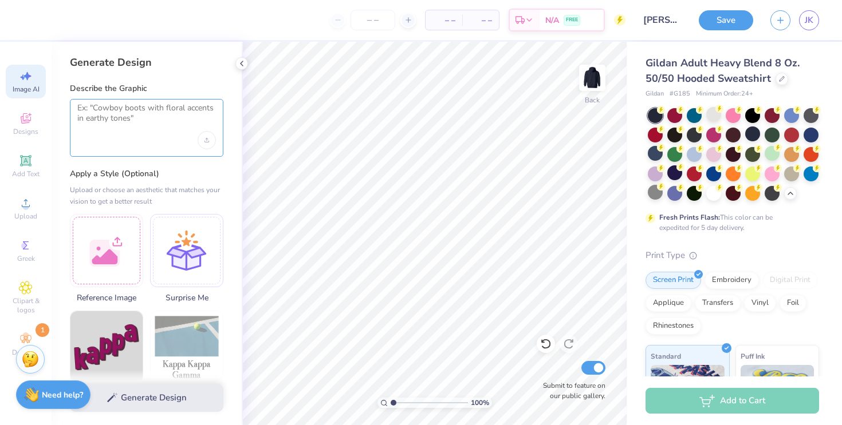
click at [112, 115] on textarea at bounding box center [146, 117] width 139 height 29
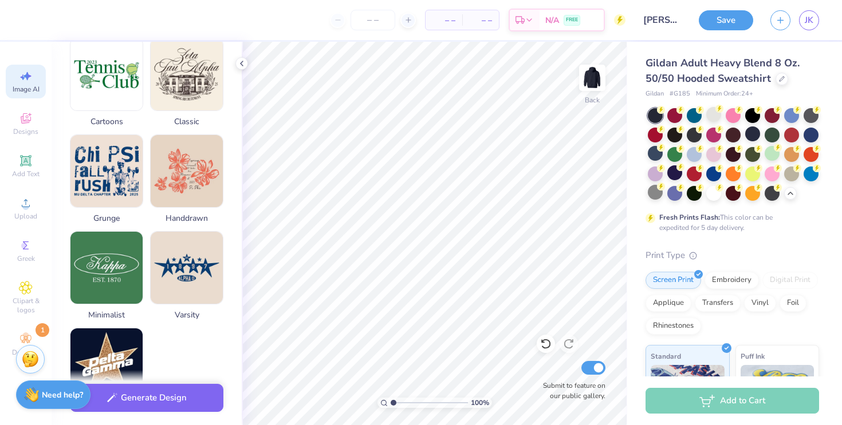
scroll to position [475, 0]
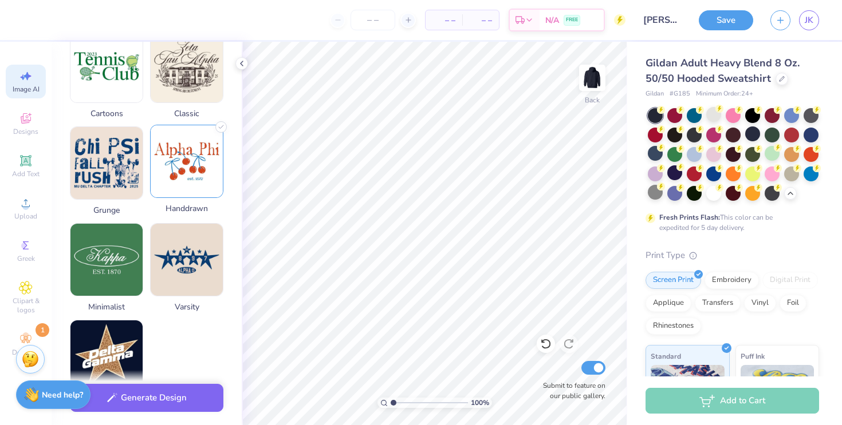
type textarea "chicago LED sign"
click at [184, 184] on img at bounding box center [187, 161] width 72 height 72
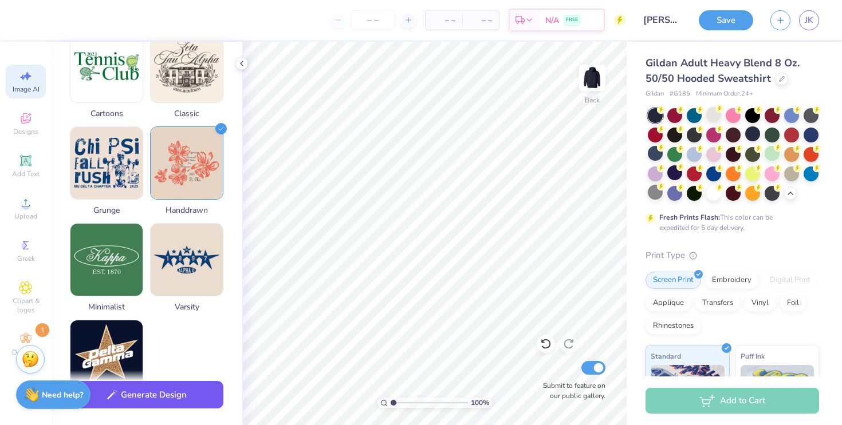
click at [164, 396] on button "Generate Design" at bounding box center [146, 395] width 153 height 28
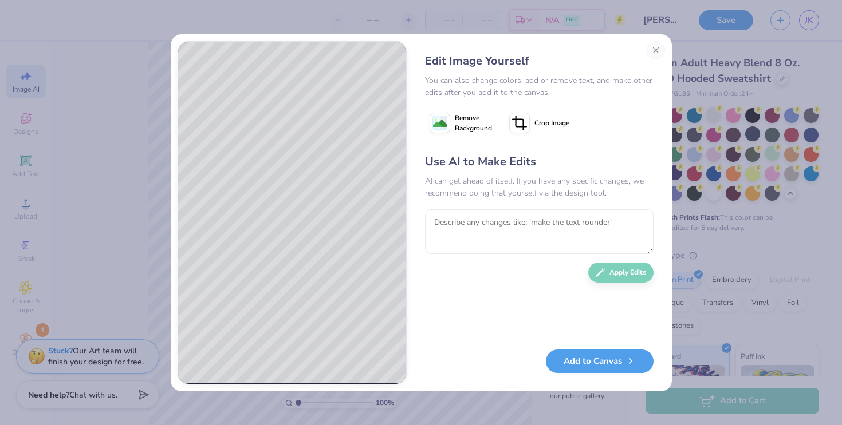
click at [719, 220] on div "Edit Image Yourself You can also change colors, add or remove text, and make ot…" at bounding box center [421, 212] width 842 height 425
click at [655, 49] on button "Close" at bounding box center [656, 50] width 18 height 18
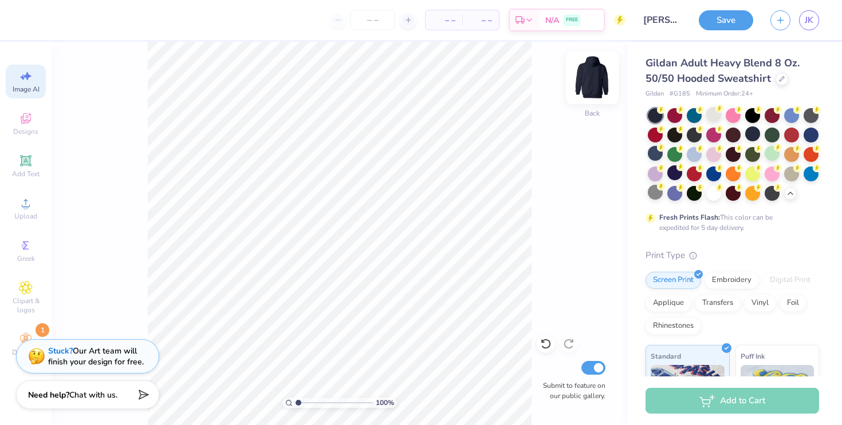
click at [592, 80] on img at bounding box center [592, 78] width 46 height 46
